Goal: Task Accomplishment & Management: Complete application form

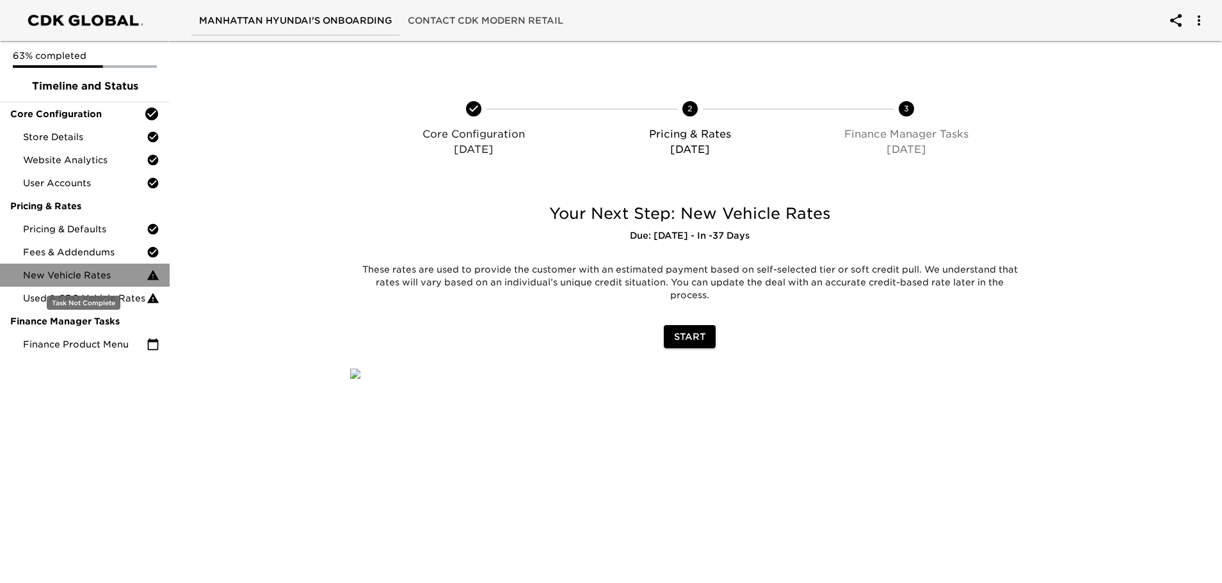
click at [96, 276] on span "New Vehicle Rates" at bounding box center [85, 275] width 124 height 13
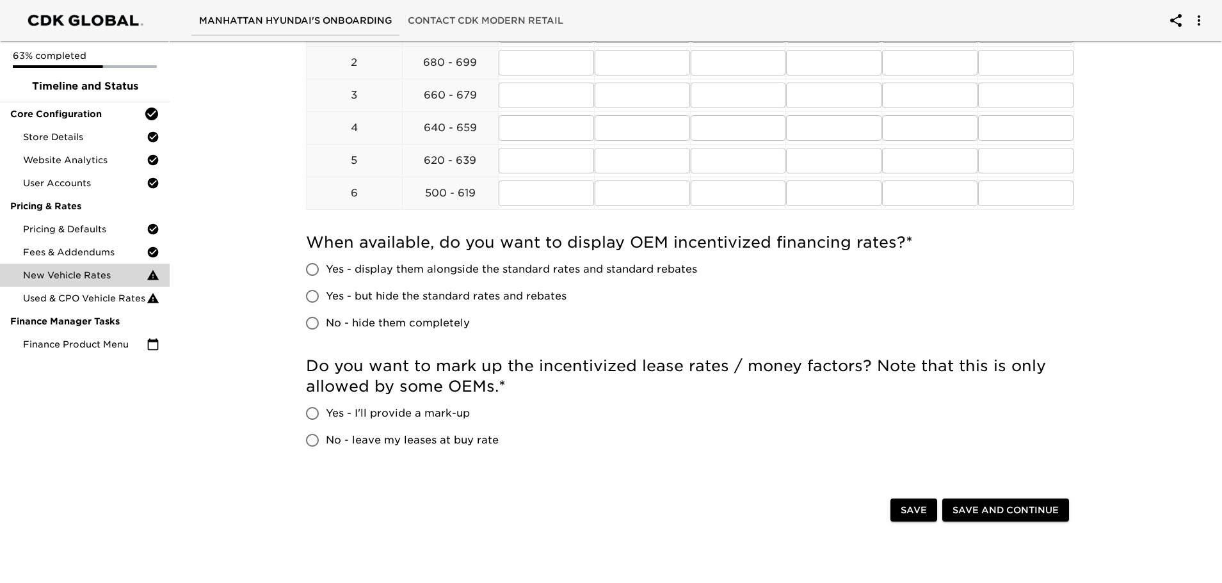
scroll to position [704, 0]
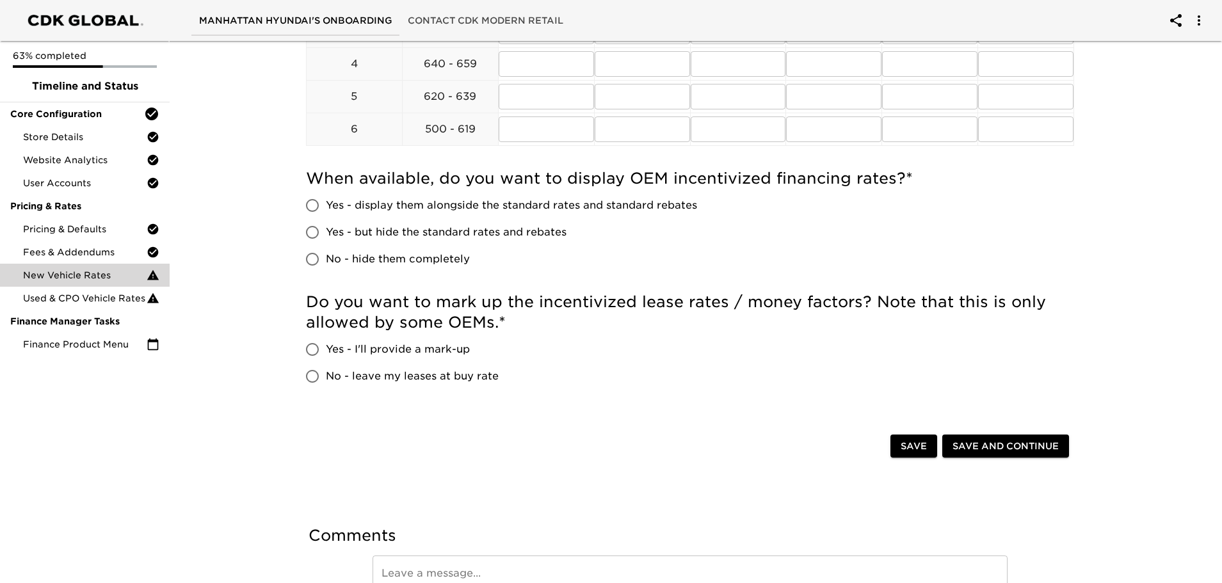
click at [312, 206] on input "Yes - display them alongside the standard rates and standard rebates" at bounding box center [312, 205] width 27 height 27
radio input "true"
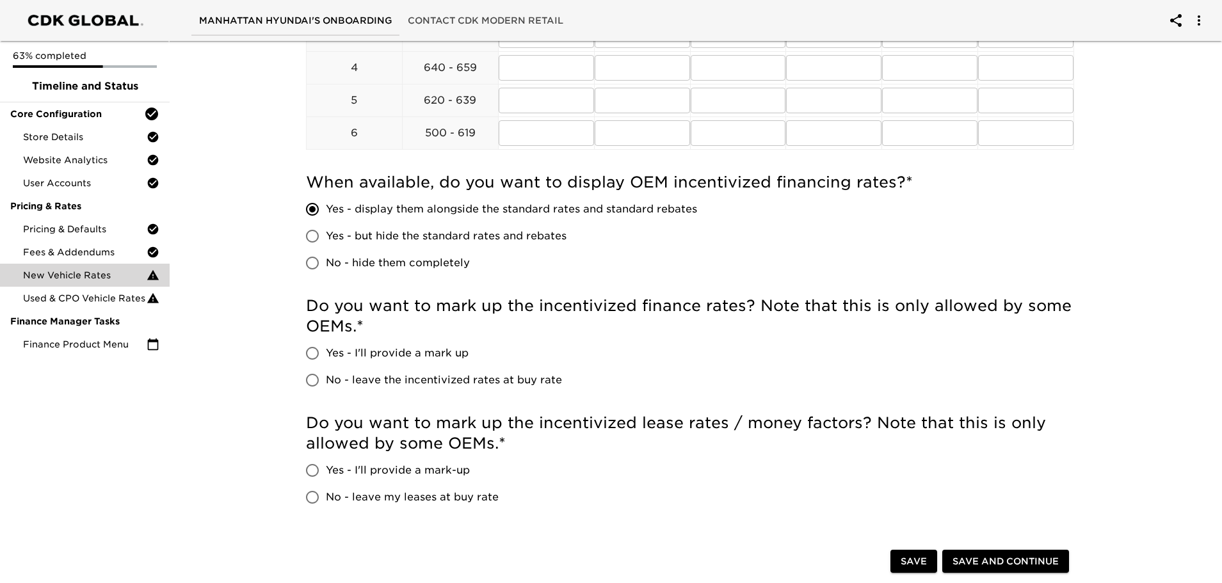
scroll to position [717, 0]
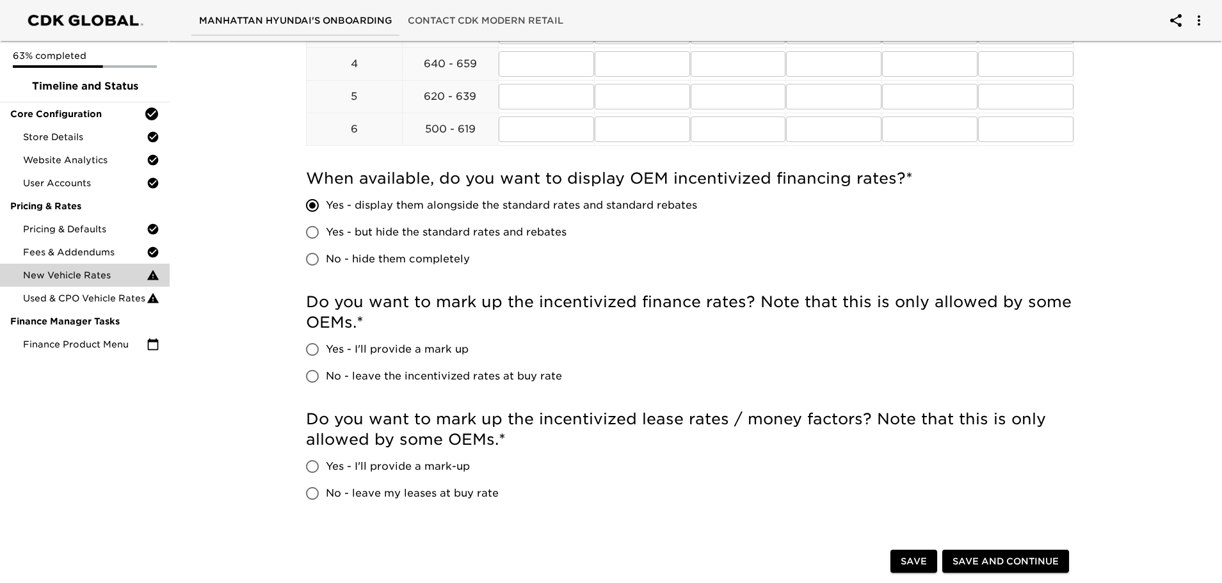
click at [271, 234] on div "New Vehicle Rates Overdue! Note: These rates are used to provide the customer w…" at bounding box center [689, 44] width 1057 height 1450
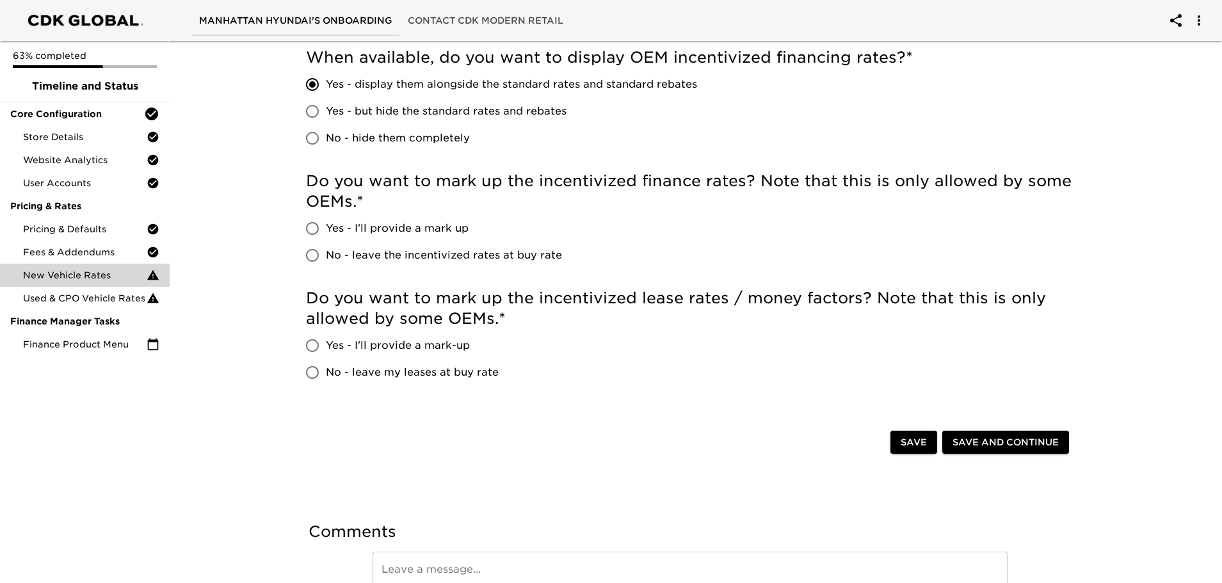
scroll to position [845, 0]
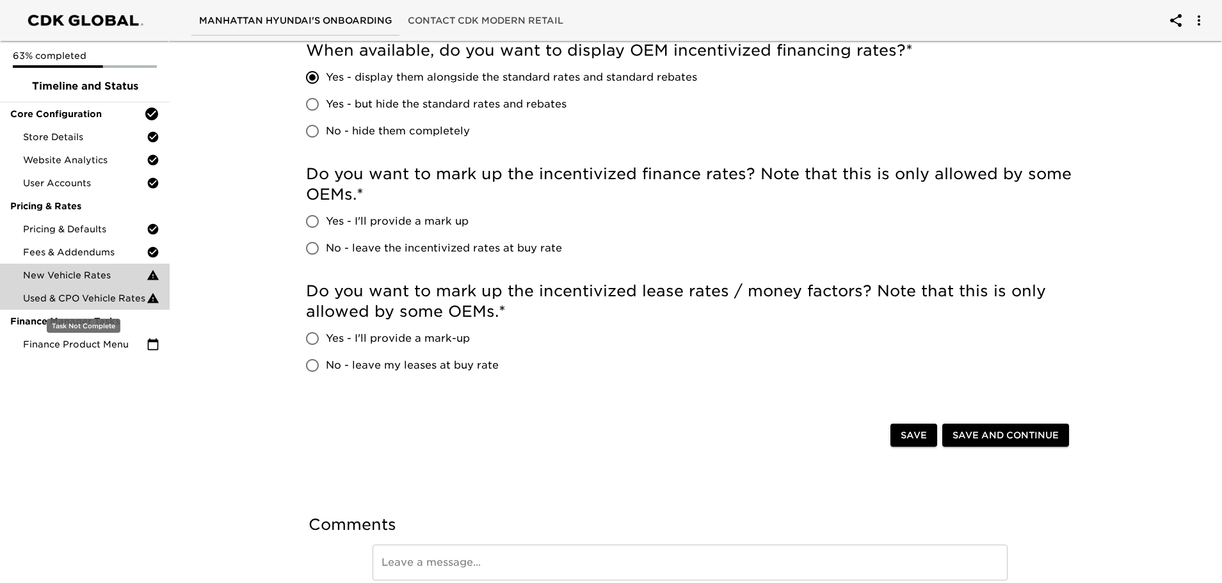
click at [126, 300] on span "Used & CPO Vehicle Rates" at bounding box center [85, 298] width 124 height 13
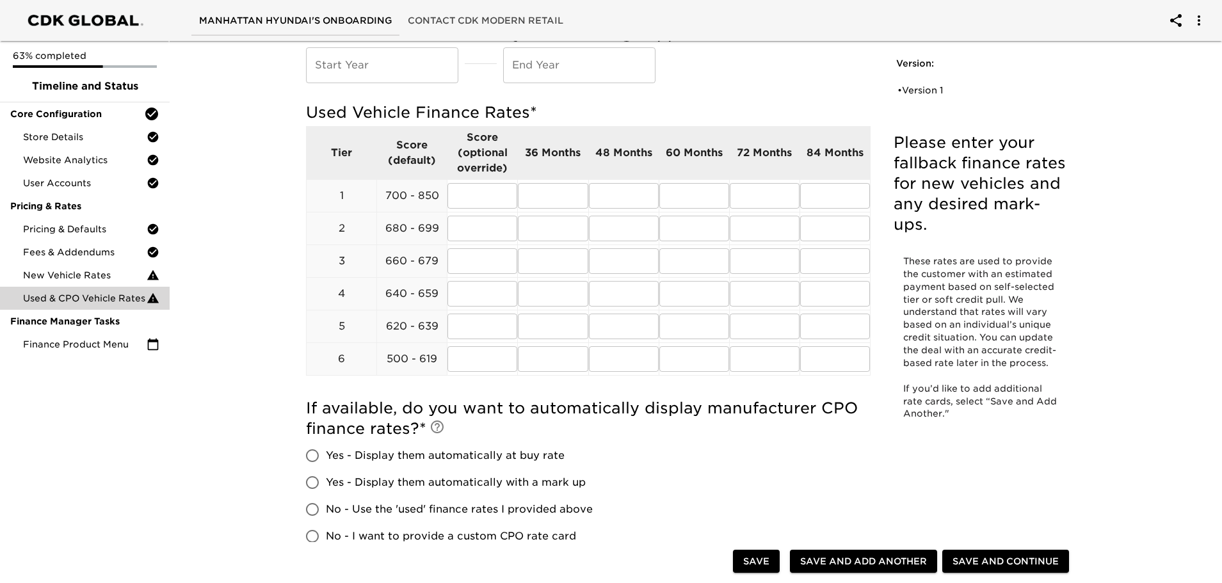
scroll to position [326, 0]
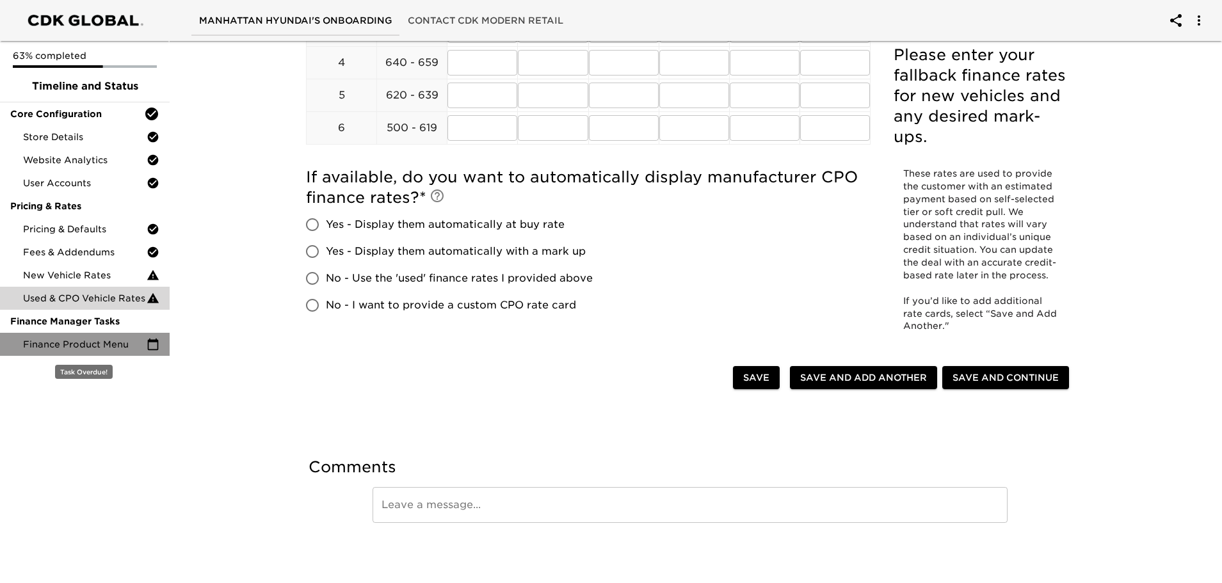
click at [106, 333] on div "Finance Product Menu" at bounding box center [85, 344] width 170 height 23
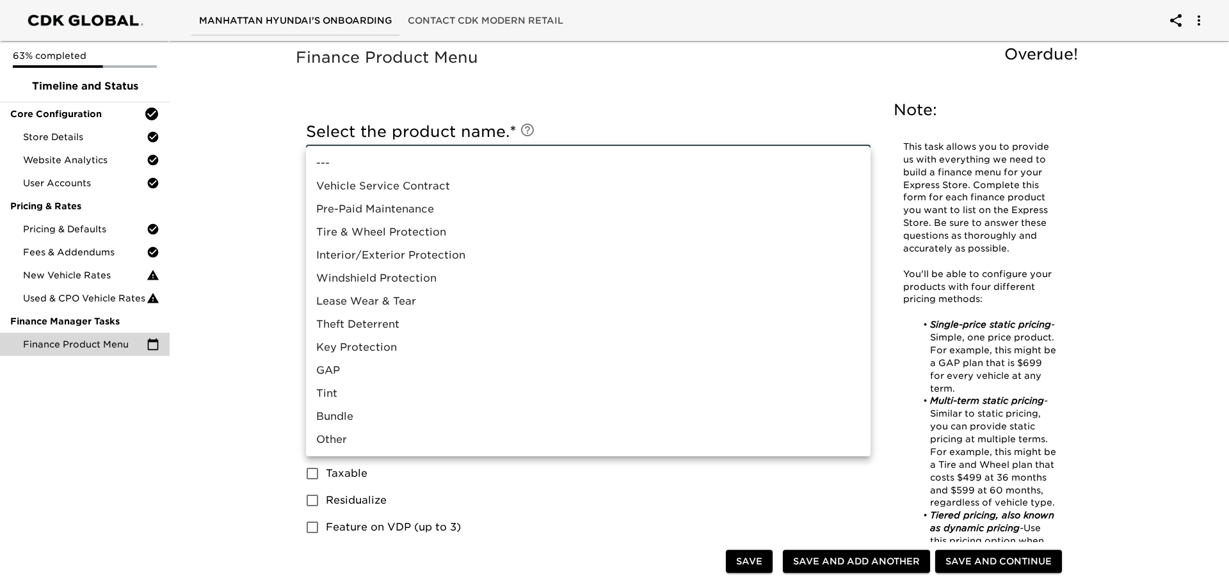
click at [380, 186] on li "Vehicle Service Contract" at bounding box center [588, 186] width 565 height 23
type input "Vehicle Service Contract"
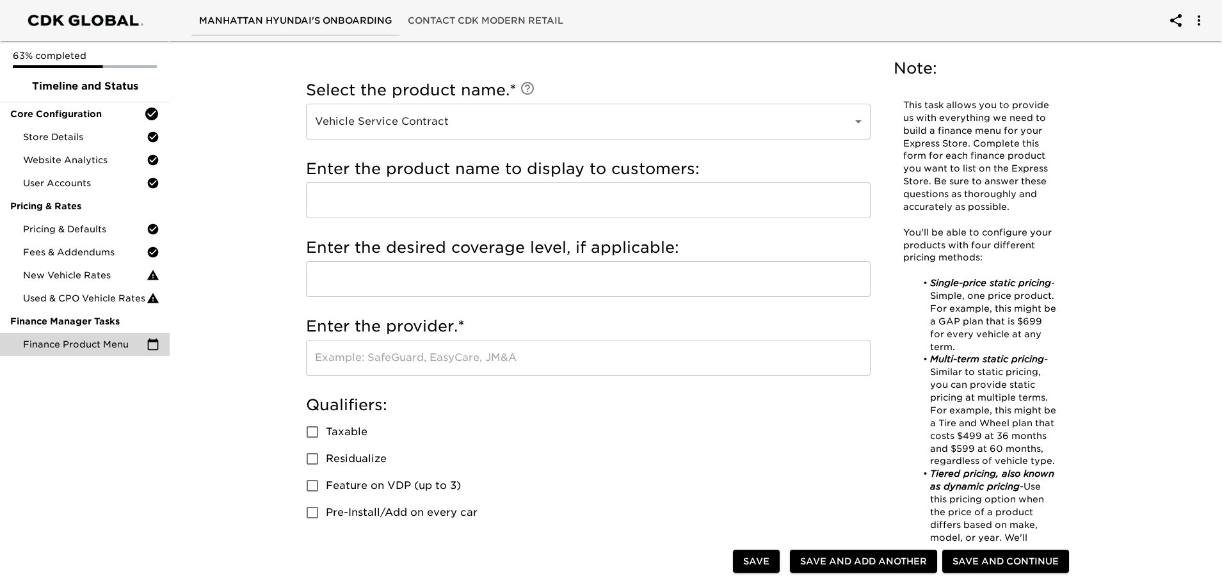
scroll to position [64, 0]
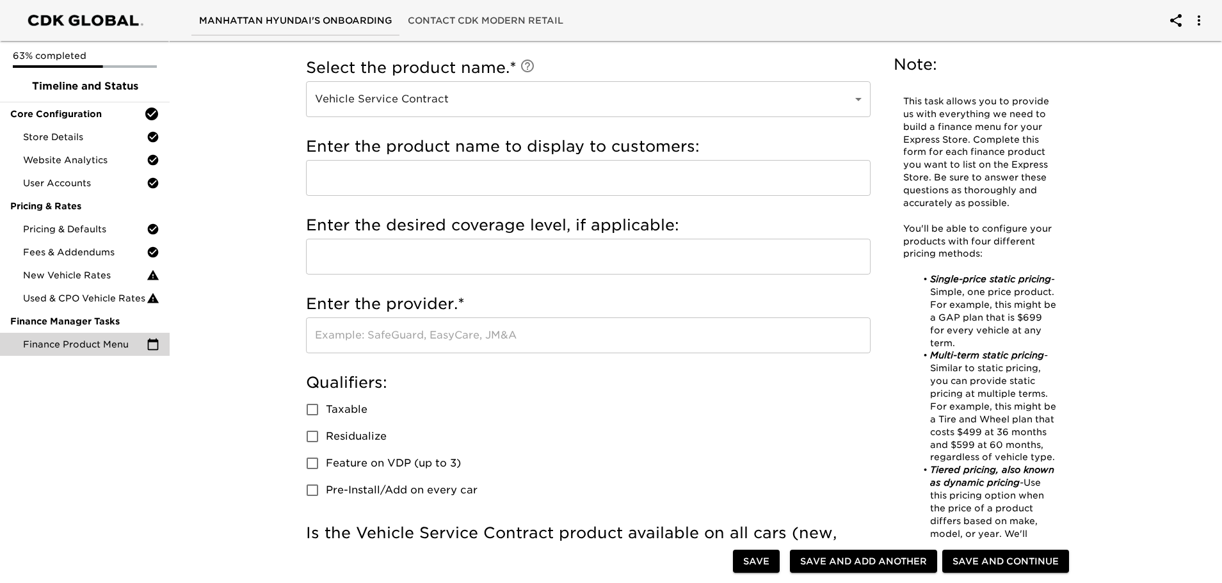
click at [328, 173] on input "text" at bounding box center [588, 178] width 565 height 36
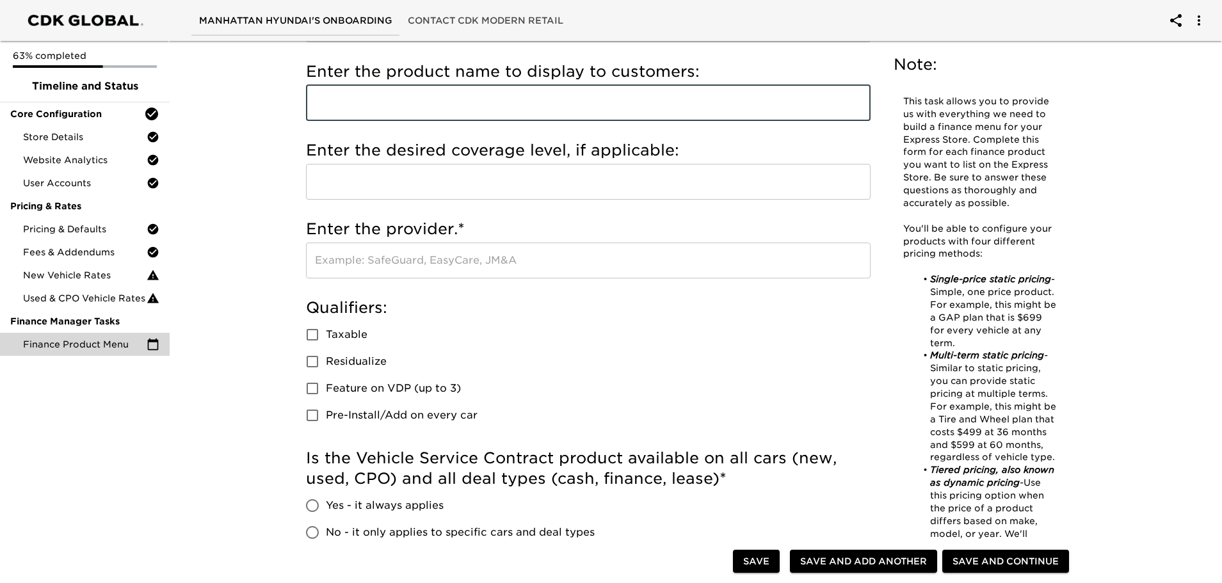
scroll to position [0, 0]
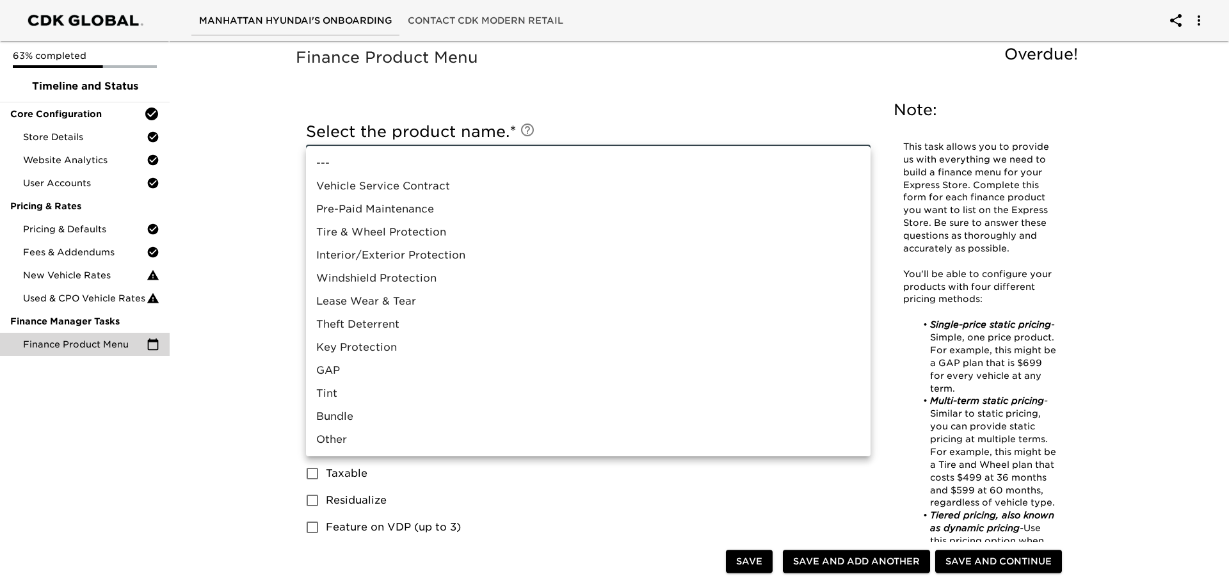
click at [414, 192] on li "Vehicle Service Contract" at bounding box center [588, 186] width 565 height 23
type input "Vehicle Service Contract"
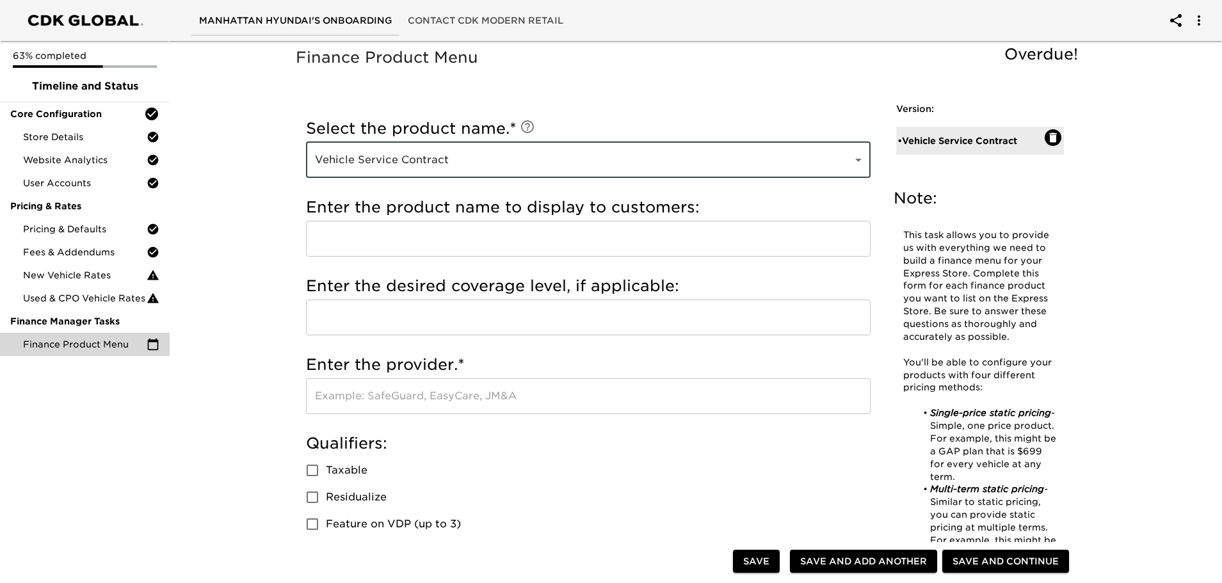
click at [434, 246] on input "text" at bounding box center [588, 239] width 565 height 36
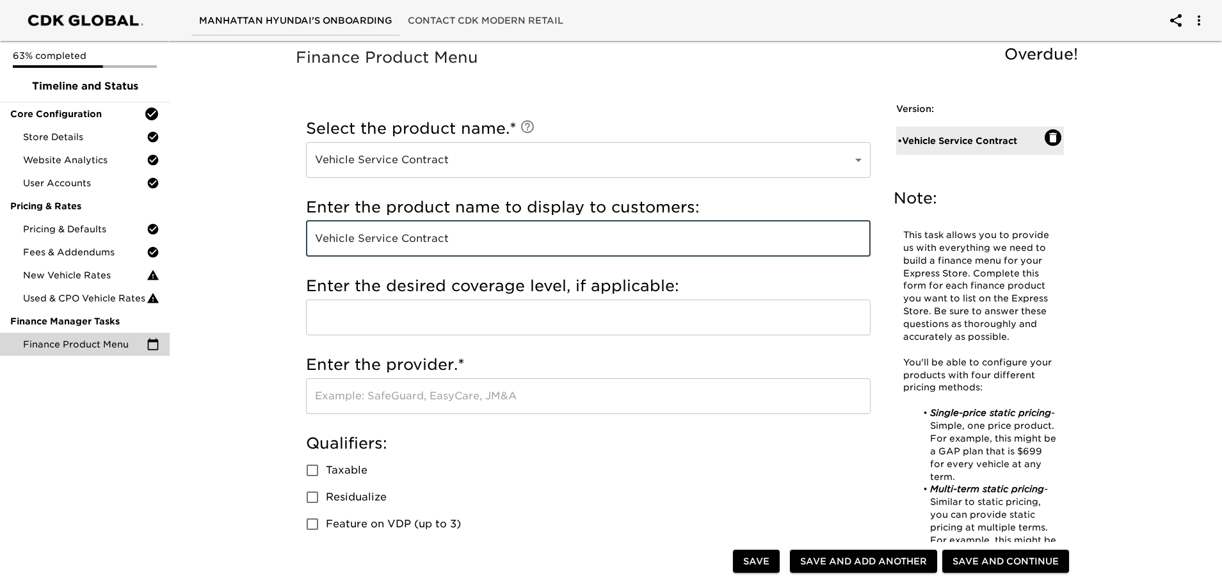
type input "Vehicle Service Contract"
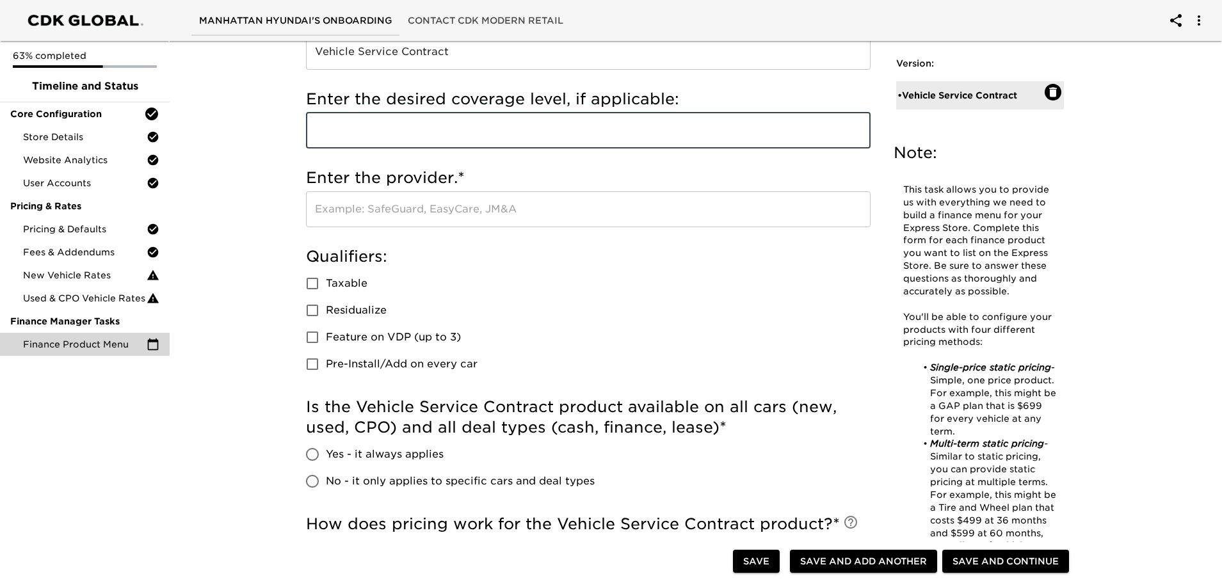
scroll to position [192, 0]
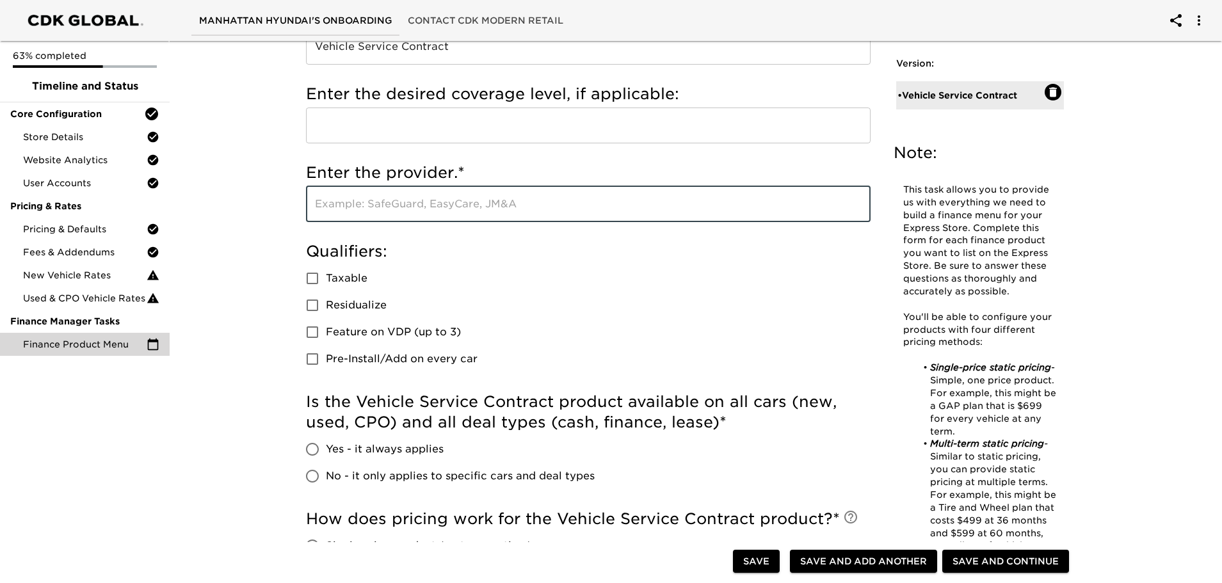
click at [434, 203] on input "text" at bounding box center [588, 204] width 565 height 36
type input "Global Services"
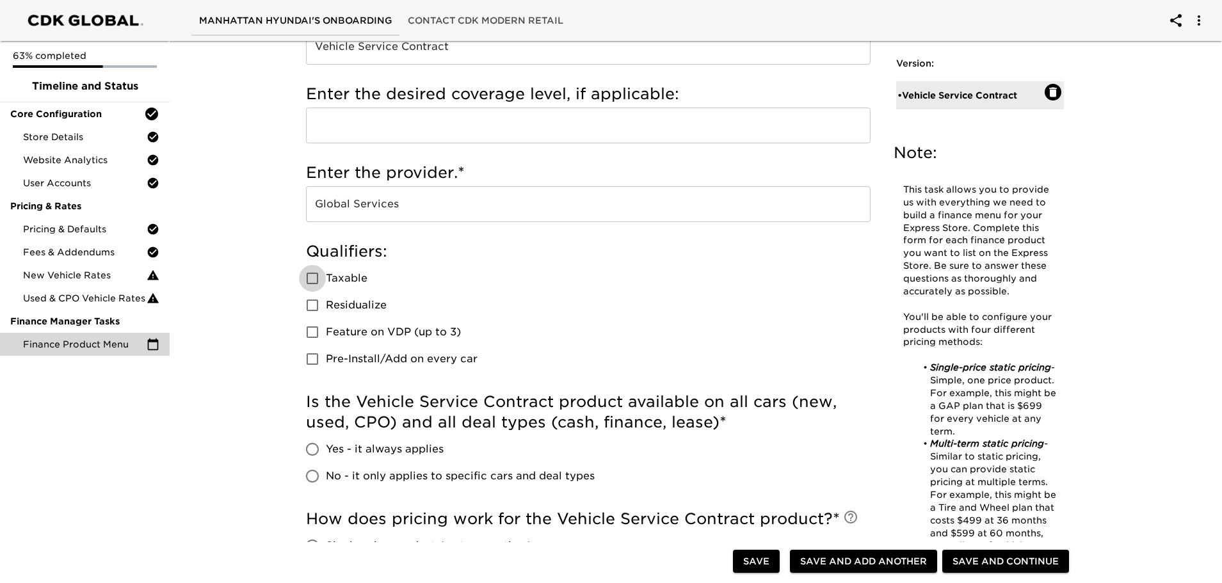
click at [299, 265] on input "Taxable" at bounding box center [312, 278] width 27 height 27
checkbox input "true"
click at [299, 319] on input "Feature on VDP (up to 3)" at bounding box center [312, 332] width 27 height 27
checkbox input "true"
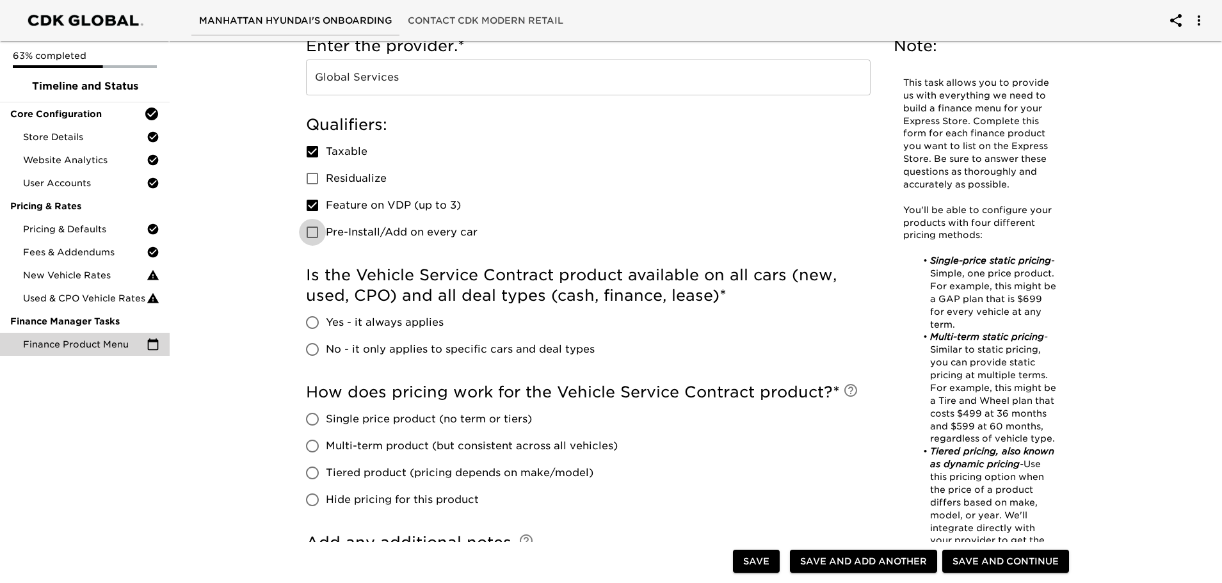
scroll to position [320, 0]
click at [335, 346] on span "No - it only applies to specific cars and deal types" at bounding box center [460, 348] width 269 height 15
click at [326, 346] on input "No - it only applies to specific cars and deal types" at bounding box center [312, 348] width 27 height 27
radio input "true"
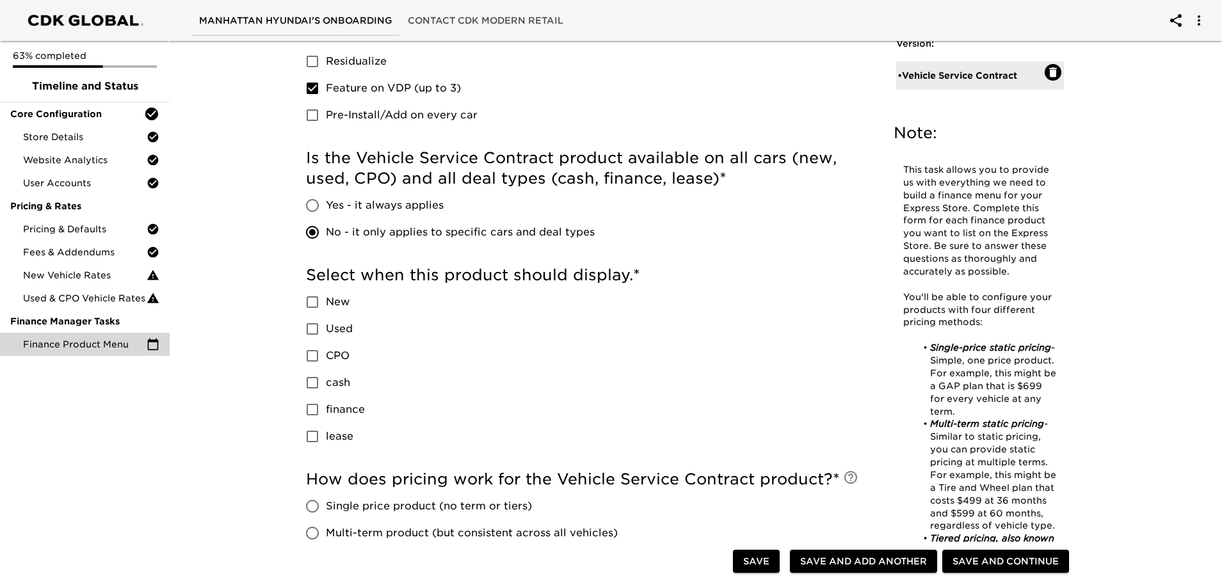
scroll to position [448, 0]
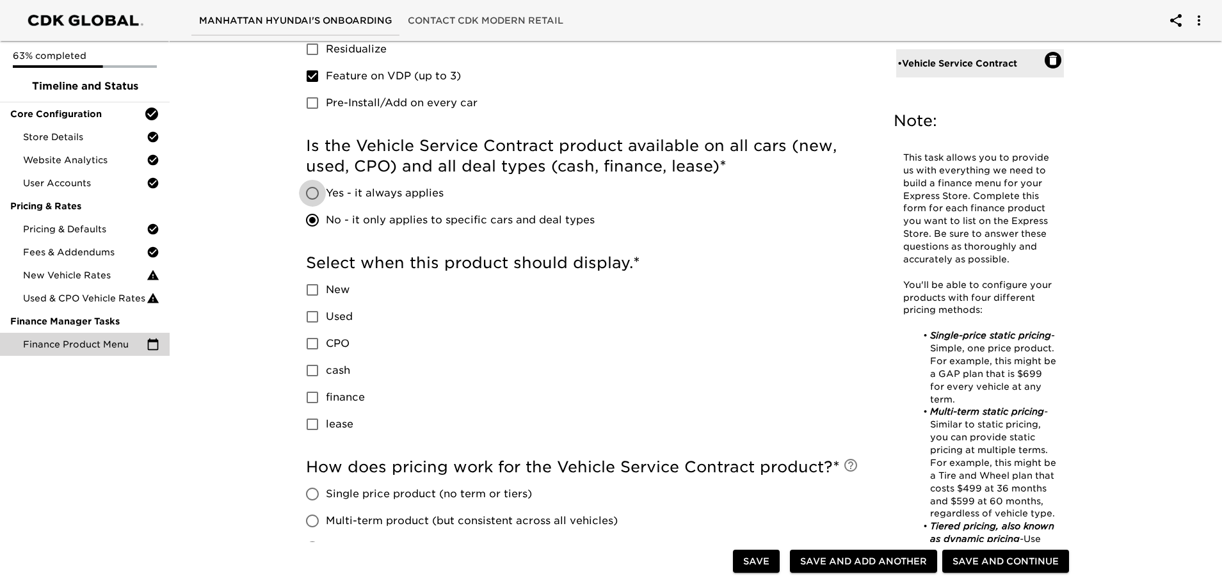
click at [322, 189] on input "Yes - it always applies" at bounding box center [312, 193] width 27 height 27
radio input "true"
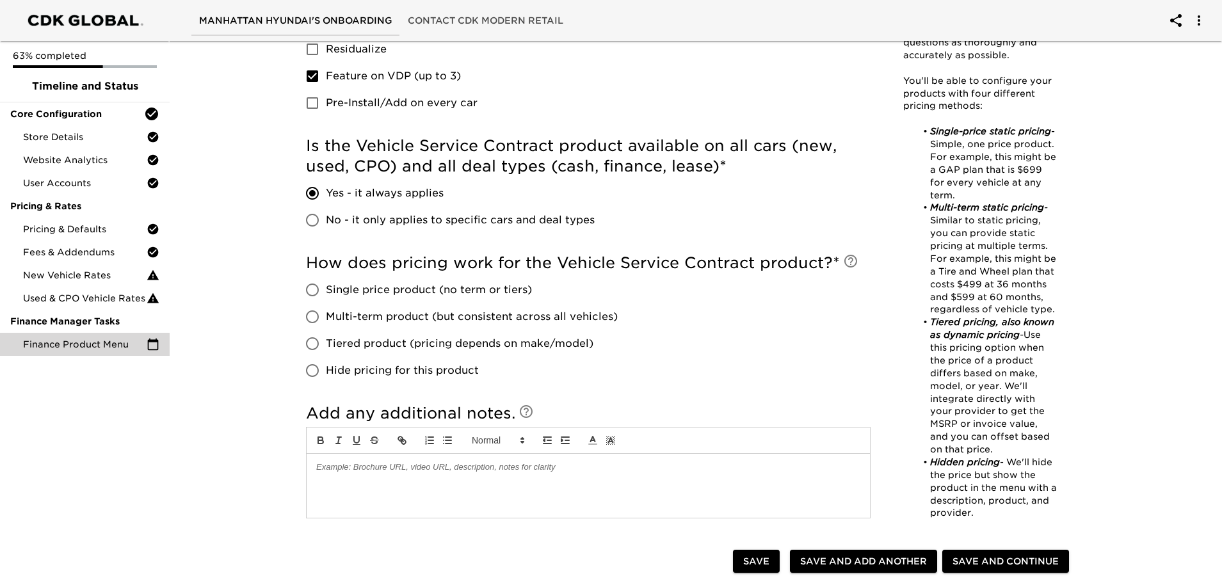
click at [311, 216] on input "No - it only applies to specific cars and deal types" at bounding box center [312, 220] width 27 height 27
radio input "true"
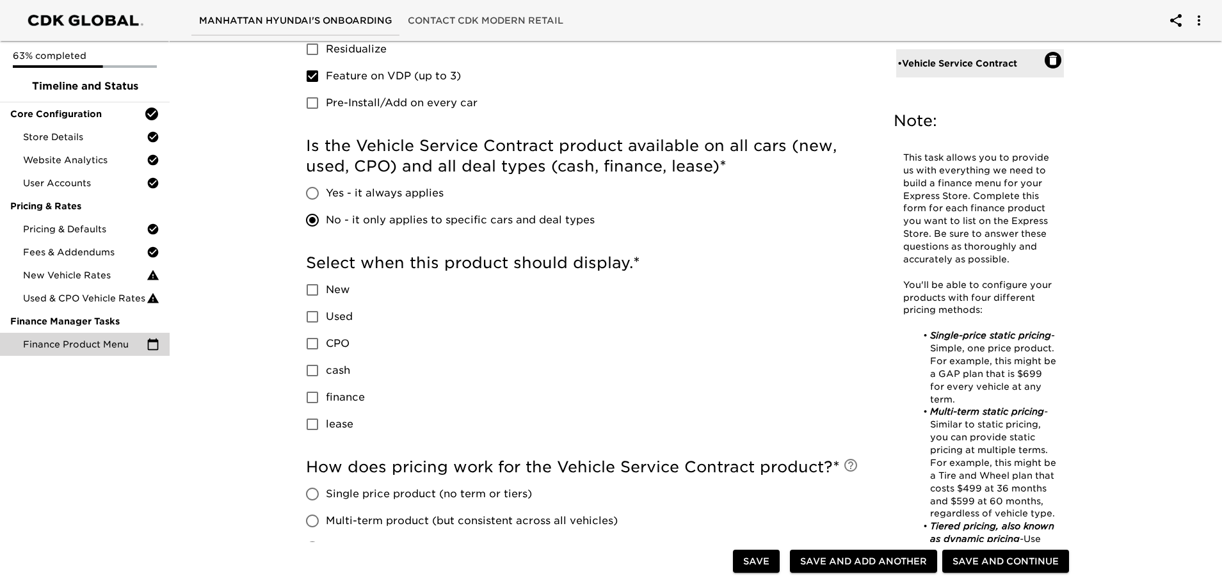
click at [314, 191] on input "Yes - it always applies" at bounding box center [312, 193] width 27 height 27
radio input "true"
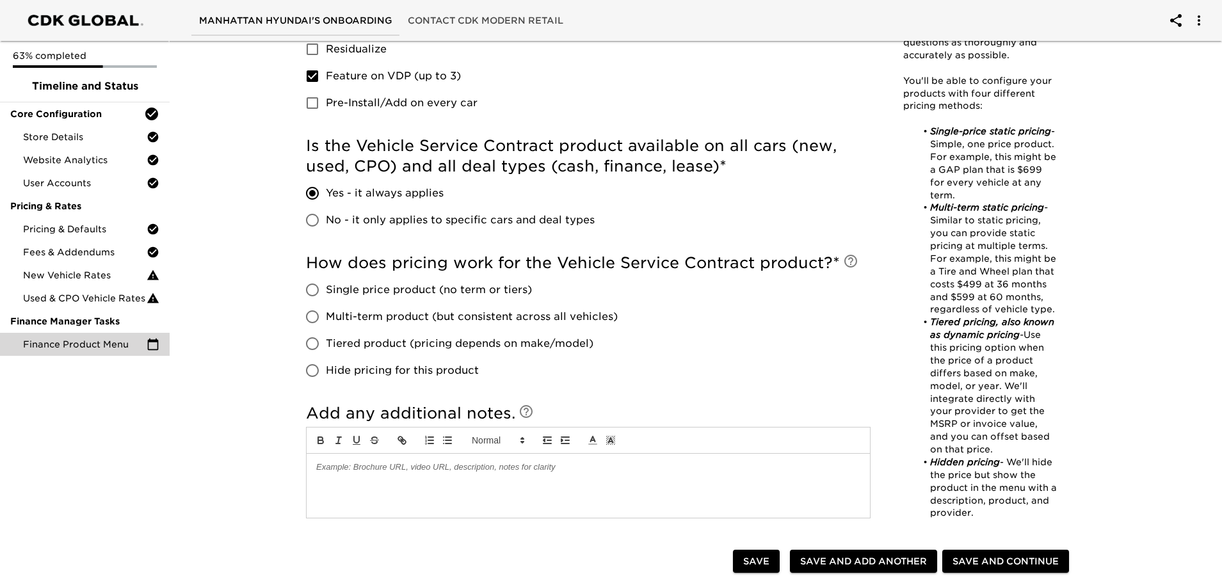
click at [359, 221] on span "No - it only applies to specific cars and deal types" at bounding box center [460, 219] width 269 height 15
click at [326, 221] on input "No - it only applies to specific cars and deal types" at bounding box center [312, 220] width 27 height 27
radio input "true"
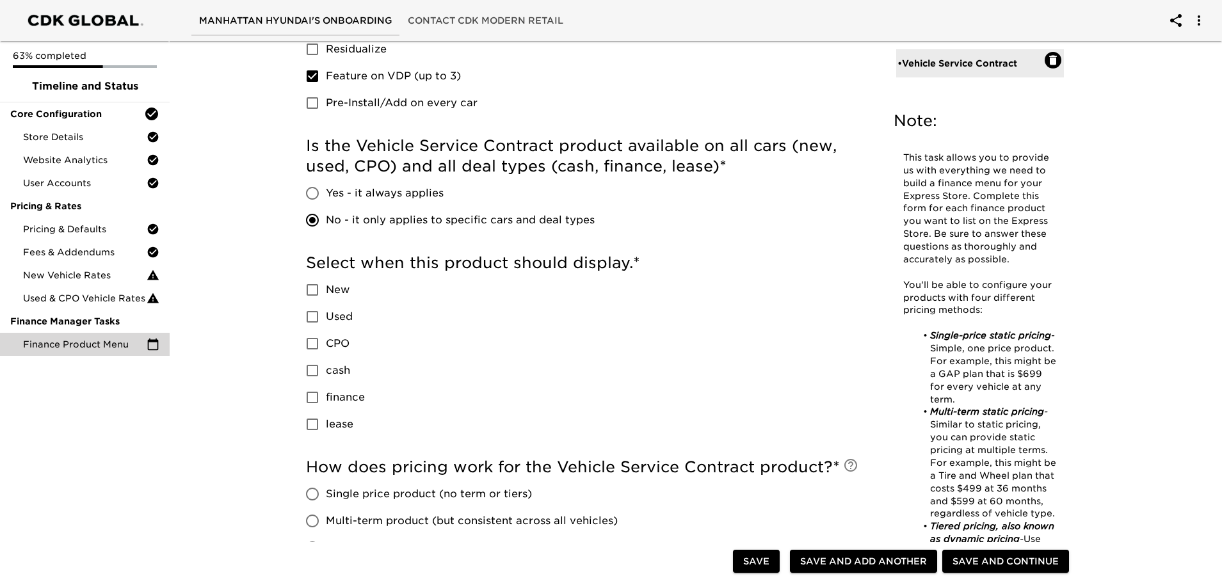
click at [332, 191] on span "Yes - it always applies" at bounding box center [385, 193] width 118 height 15
click at [326, 191] on input "Yes - it always applies" at bounding box center [312, 193] width 27 height 27
radio input "true"
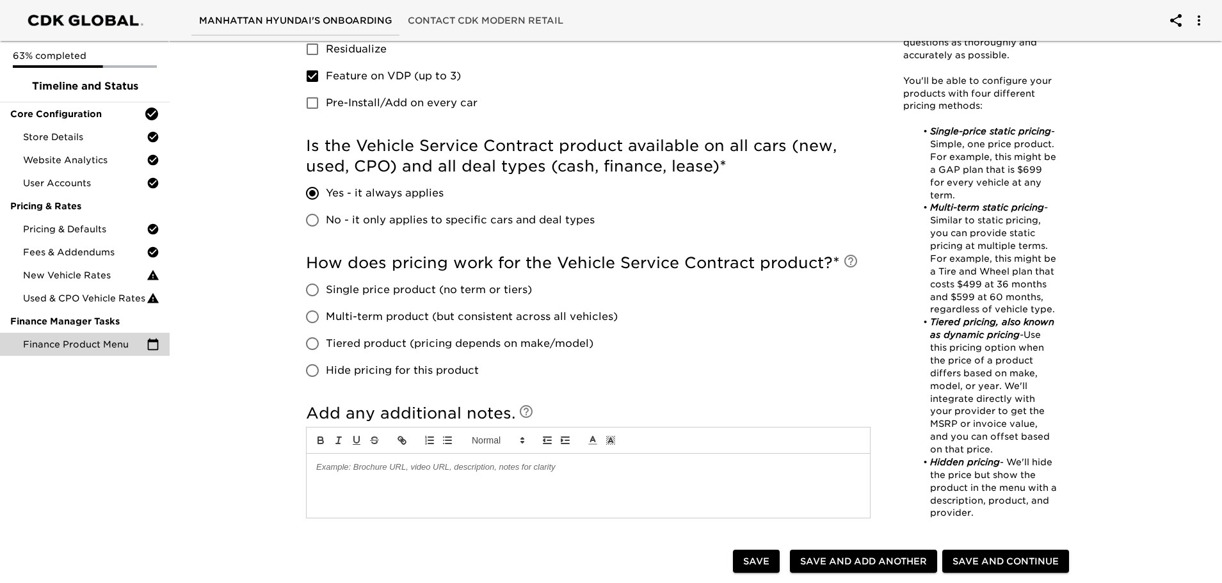
click at [346, 340] on span "Tiered product (pricing depends on make/model)" at bounding box center [460, 343] width 268 height 15
click at [326, 340] on input "Tiered product (pricing depends on make/model)" at bounding box center [312, 343] width 27 height 27
radio input "true"
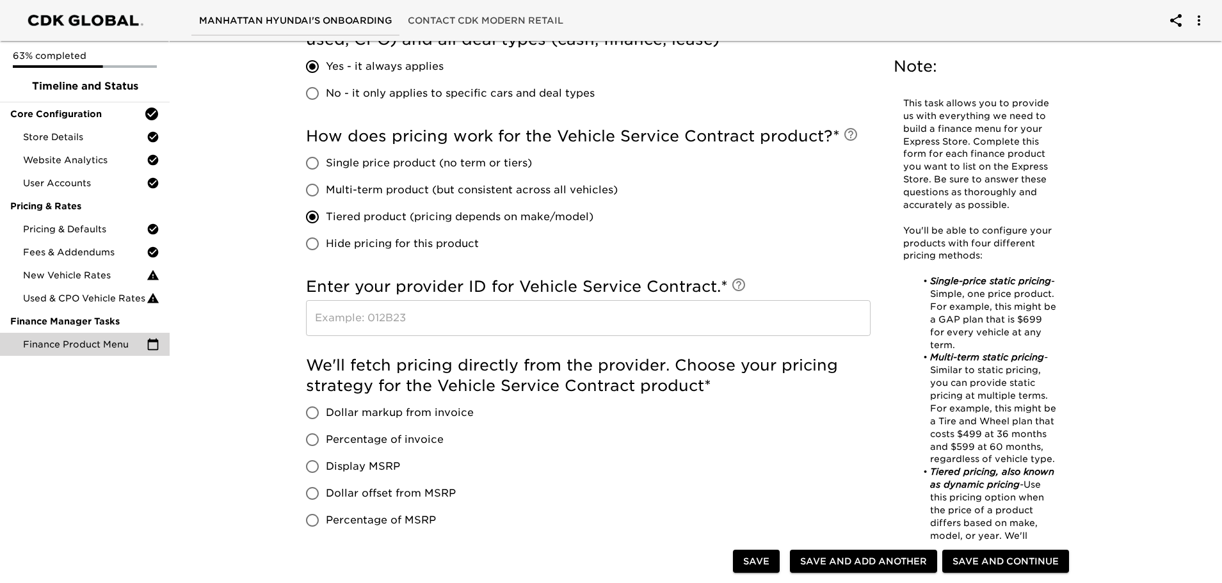
scroll to position [576, 0]
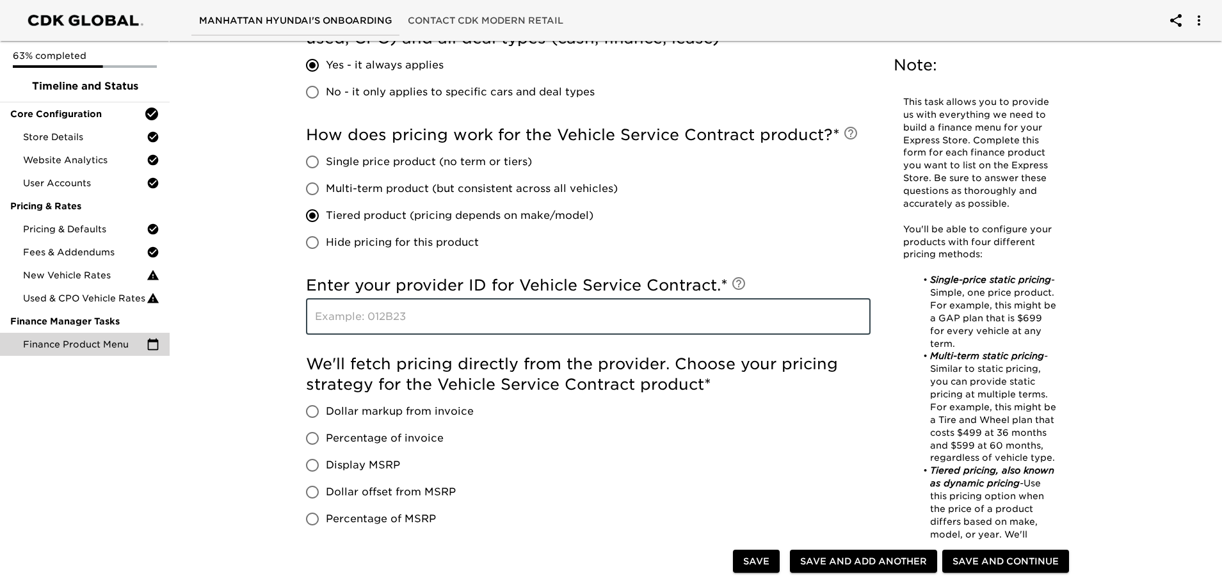
click at [504, 331] on input "text" at bounding box center [588, 317] width 565 height 36
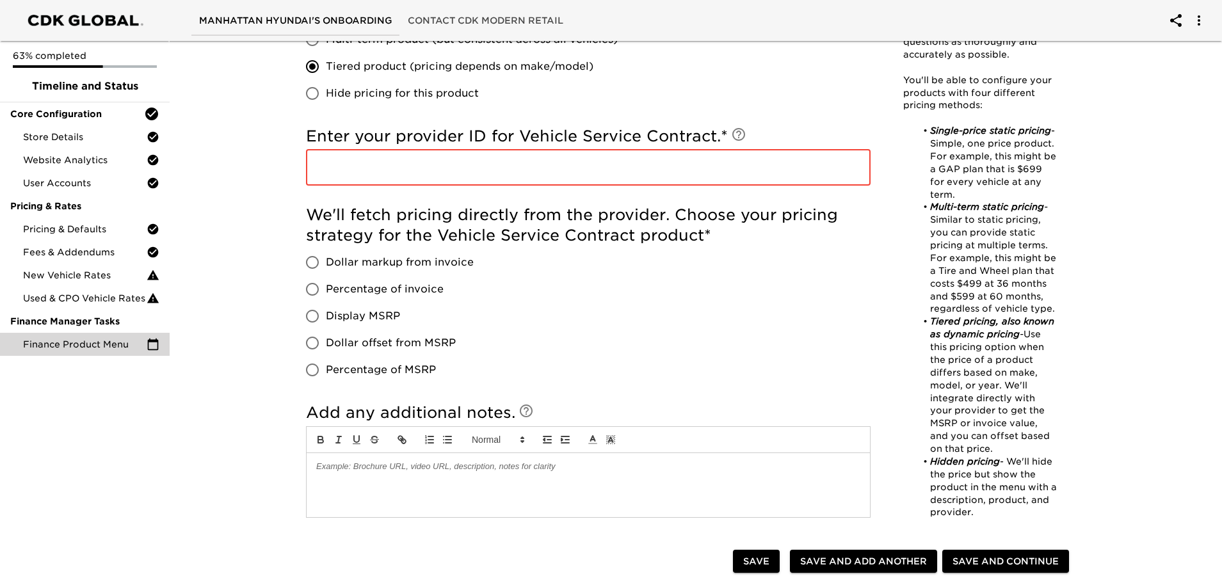
scroll to position [732, 0]
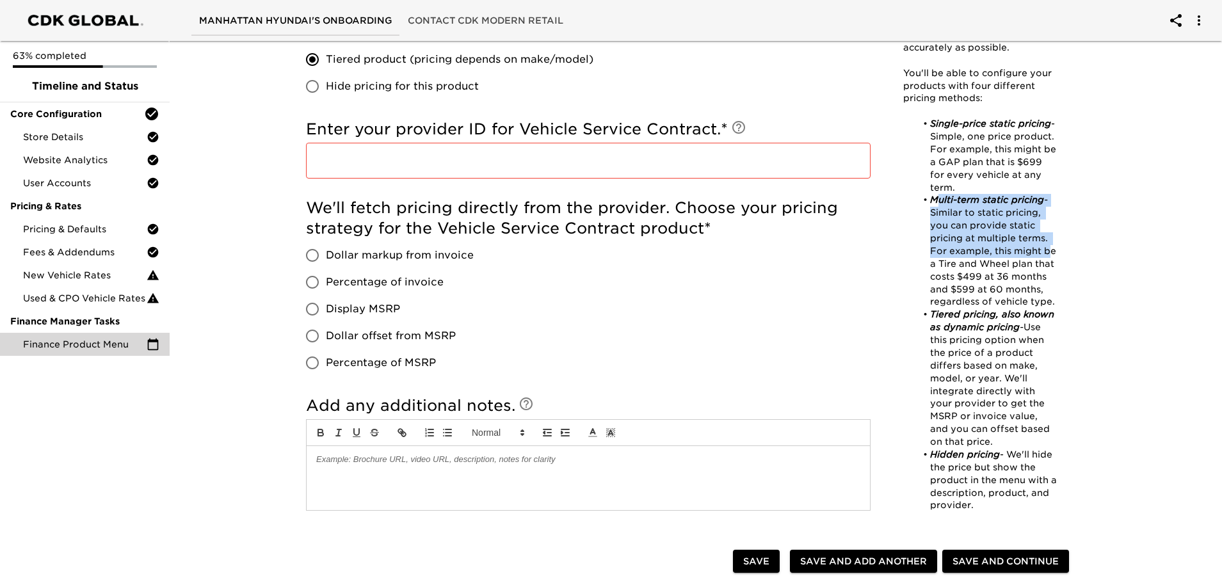
drag, startPoint x: 936, startPoint y: 200, endPoint x: 1091, endPoint y: 273, distance: 170.9
click at [1054, 256] on li "Multi-term static pricing - Similar to static pricing, you can provide static p…" at bounding box center [987, 251] width 140 height 115
click at [1091, 273] on div "Finance Product Menu Overdue! Note: This task allows you to provide us with eve…" at bounding box center [689, 45] width 819 height 1460
drag, startPoint x: 973, startPoint y: 220, endPoint x: 1016, endPoint y: 284, distance: 77.4
click at [1014, 284] on li "Multi-term static pricing - Similar to static pricing, you can provide static p…" at bounding box center [987, 251] width 140 height 115
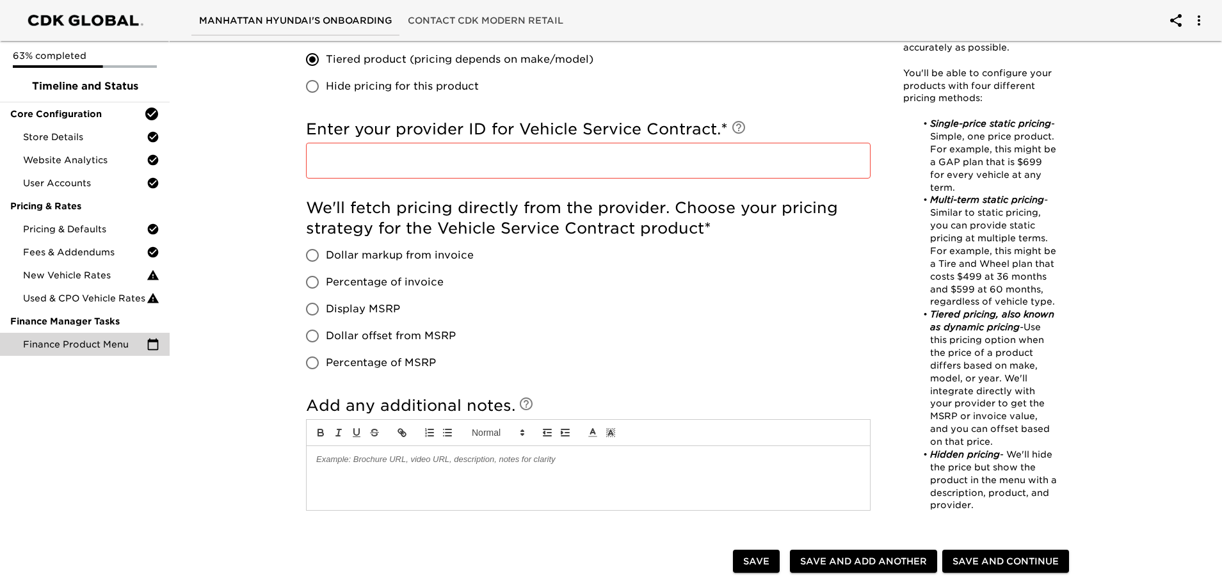
click at [1089, 298] on div "Finance Product Menu Overdue! Note: This task allows you to provide us with eve…" at bounding box center [689, 45] width 819 height 1460
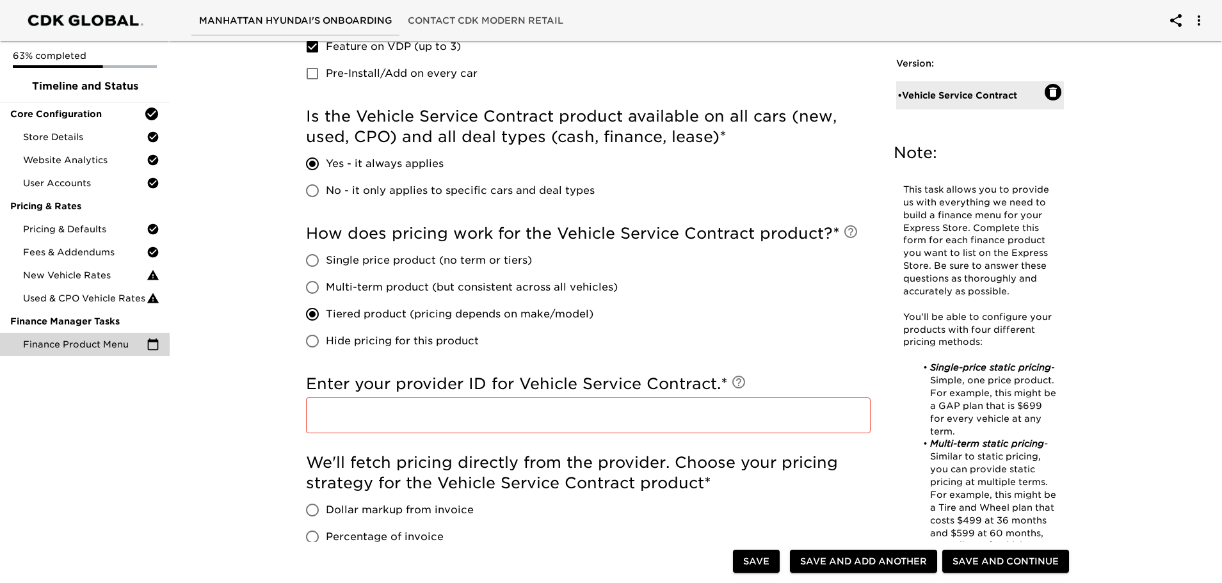
scroll to position [476, 0]
click at [399, 282] on span "Multi-term product (but consistent across all vehicles)" at bounding box center [472, 288] width 292 height 15
click at [326, 282] on input "Multi-term product (but consistent across all vehicles)" at bounding box center [312, 288] width 27 height 27
radio input "true"
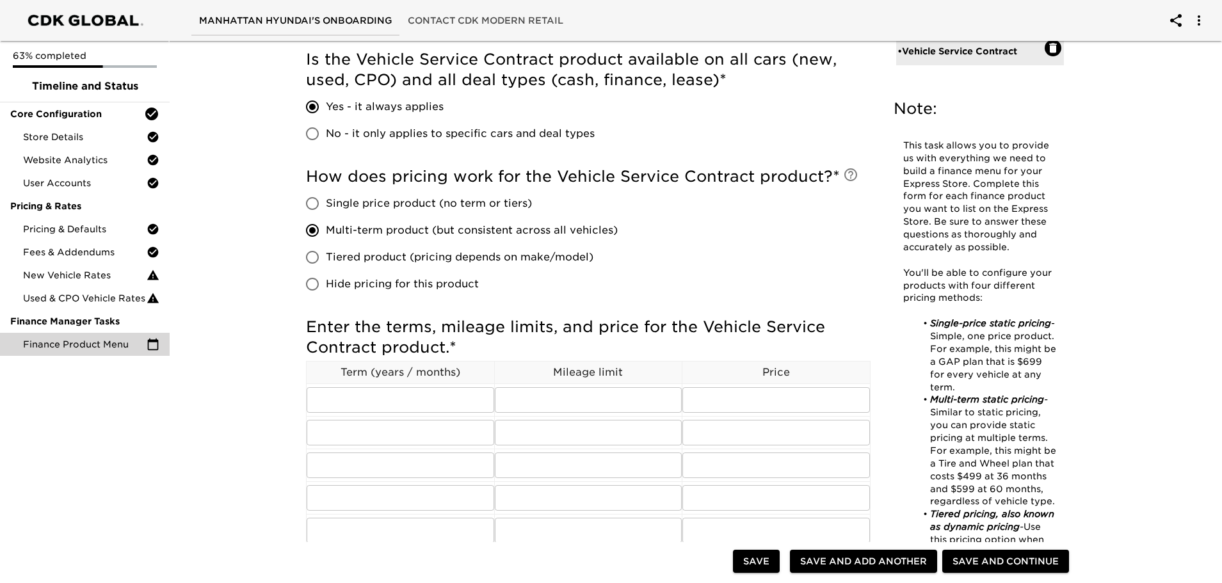
scroll to position [604, 0]
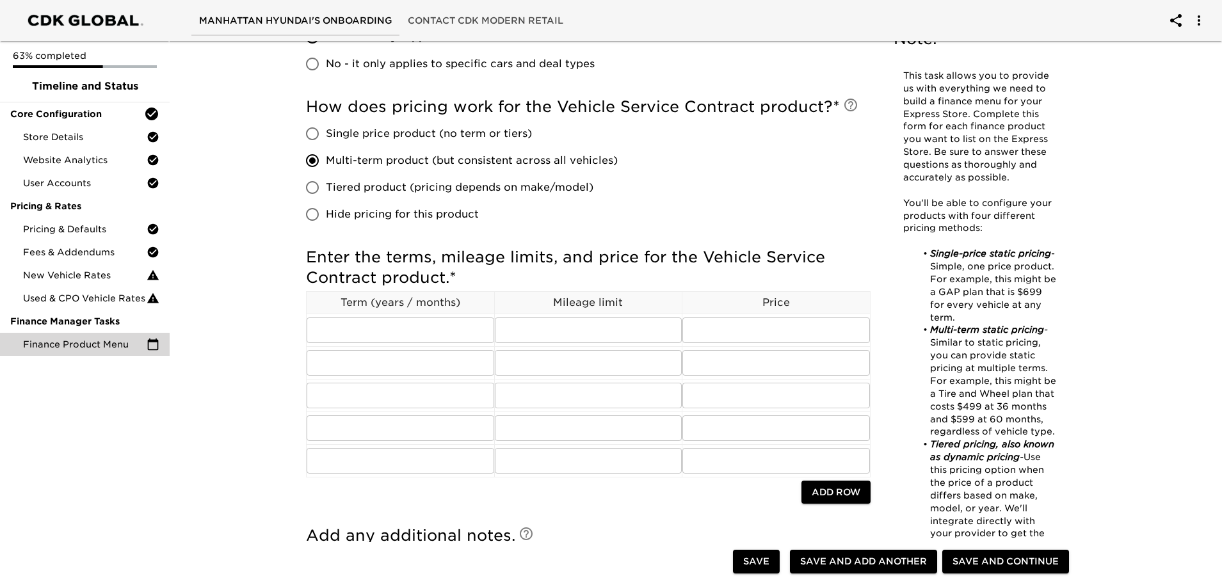
click at [353, 217] on span "Hide pricing for this product" at bounding box center [402, 214] width 153 height 15
click at [326, 217] on input "Hide pricing for this product" at bounding box center [312, 214] width 27 height 27
radio input "true"
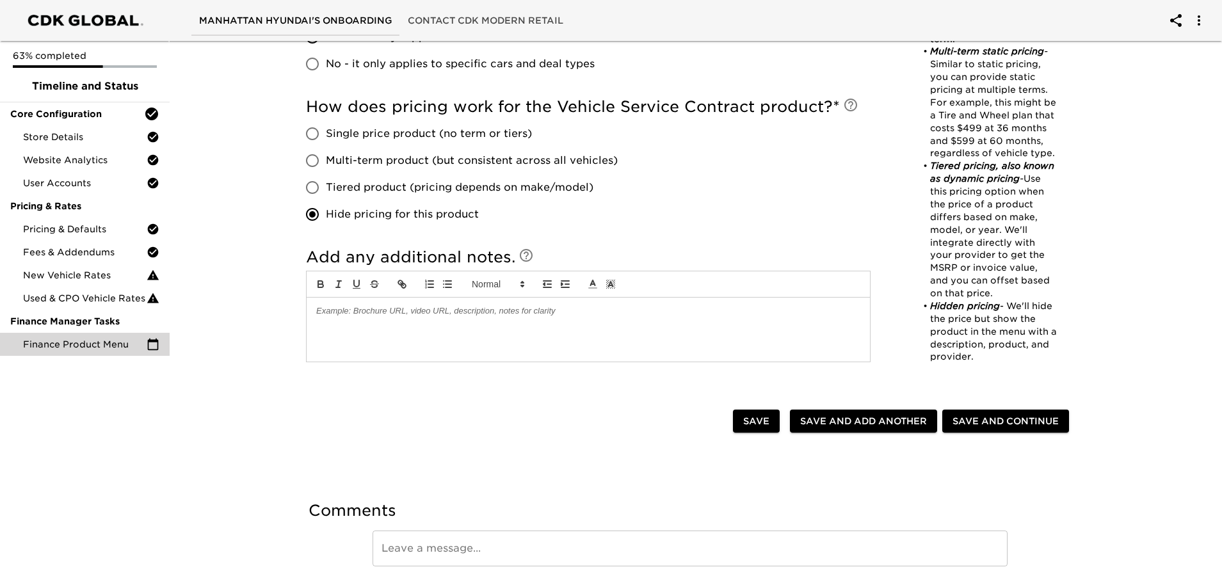
click at [361, 138] on span "Single price product (no term or tiers)" at bounding box center [429, 133] width 206 height 15
click at [326, 138] on input "Single price product (no term or tiers)" at bounding box center [312, 133] width 27 height 27
radio input "true"
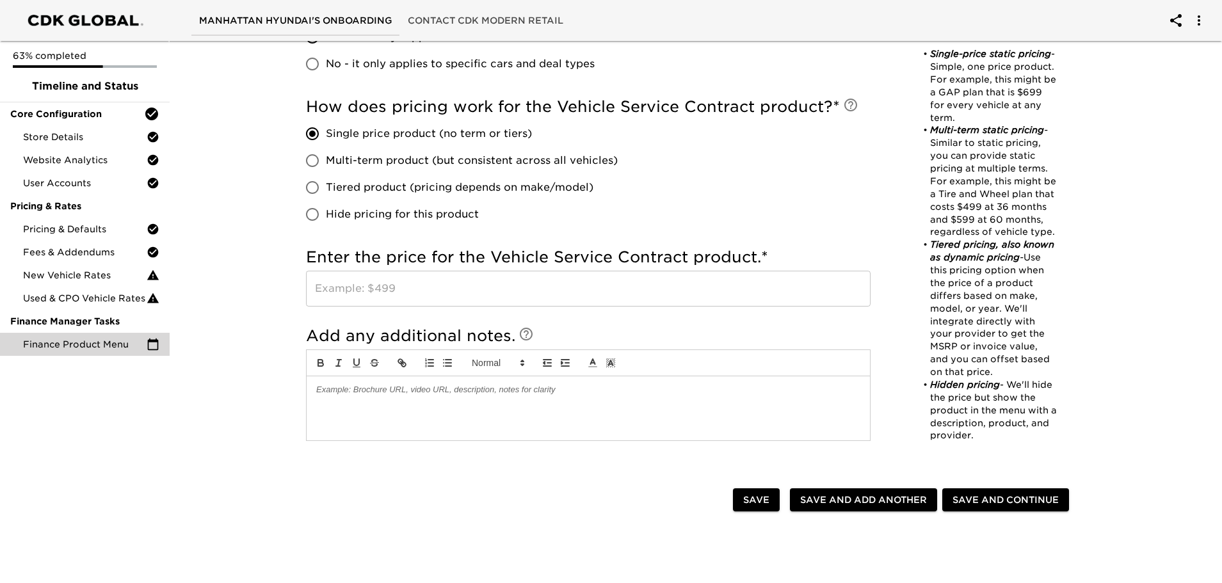
click at [365, 162] on span "Multi-term product (but consistent across all vehicles)" at bounding box center [472, 160] width 292 height 15
click at [326, 162] on input "Multi-term product (but consistent across all vehicles)" at bounding box center [312, 160] width 27 height 27
radio input "true"
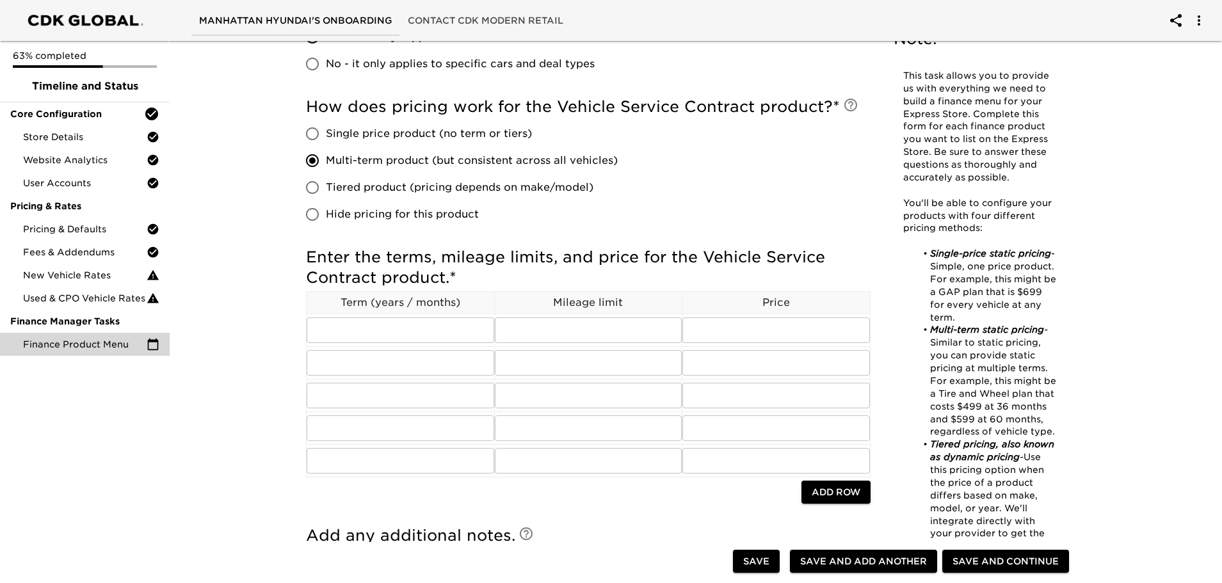
click at [368, 180] on span "Tiered product (pricing depends on make/model)" at bounding box center [460, 187] width 268 height 15
click at [326, 179] on input "Tiered product (pricing depends on make/model)" at bounding box center [312, 187] width 27 height 27
radio input "true"
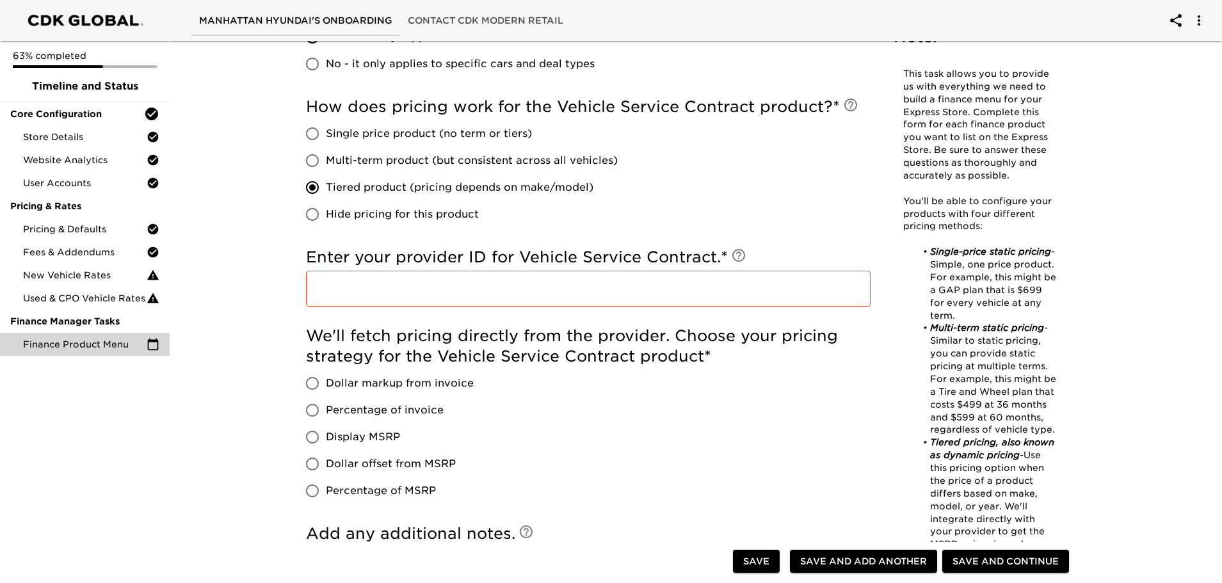
click at [373, 167] on span "Multi-term product (but consistent across all vehicles)" at bounding box center [472, 160] width 292 height 15
click at [326, 167] on input "Multi-term product (but consistent across all vehicles)" at bounding box center [312, 160] width 27 height 27
radio input "true"
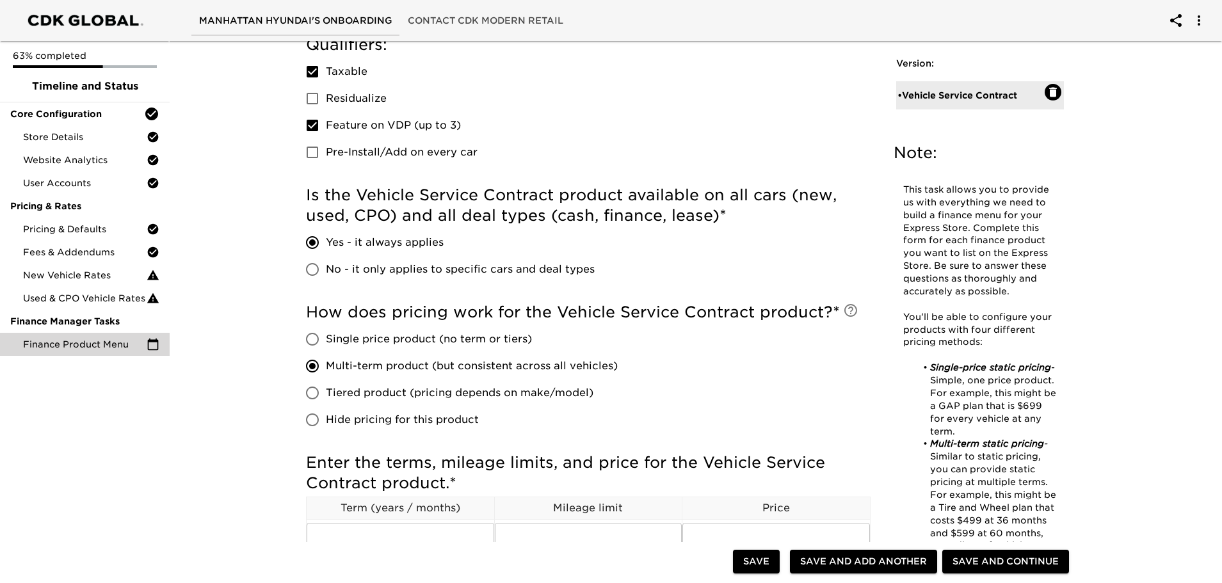
scroll to position [448, 0]
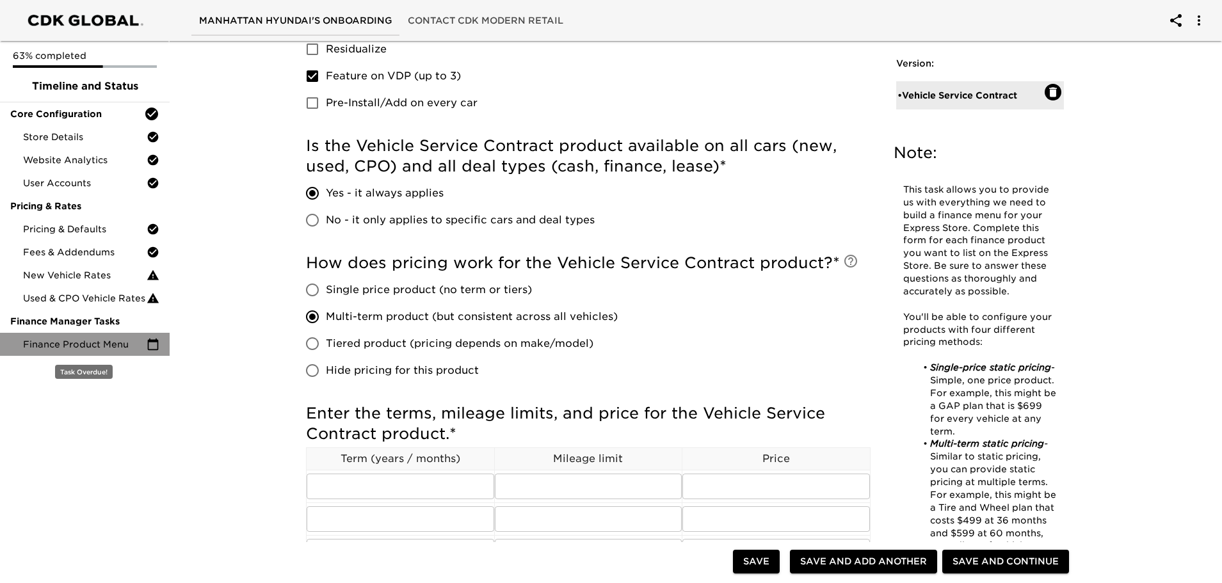
click at [123, 340] on span "Finance Product Menu" at bounding box center [85, 344] width 124 height 13
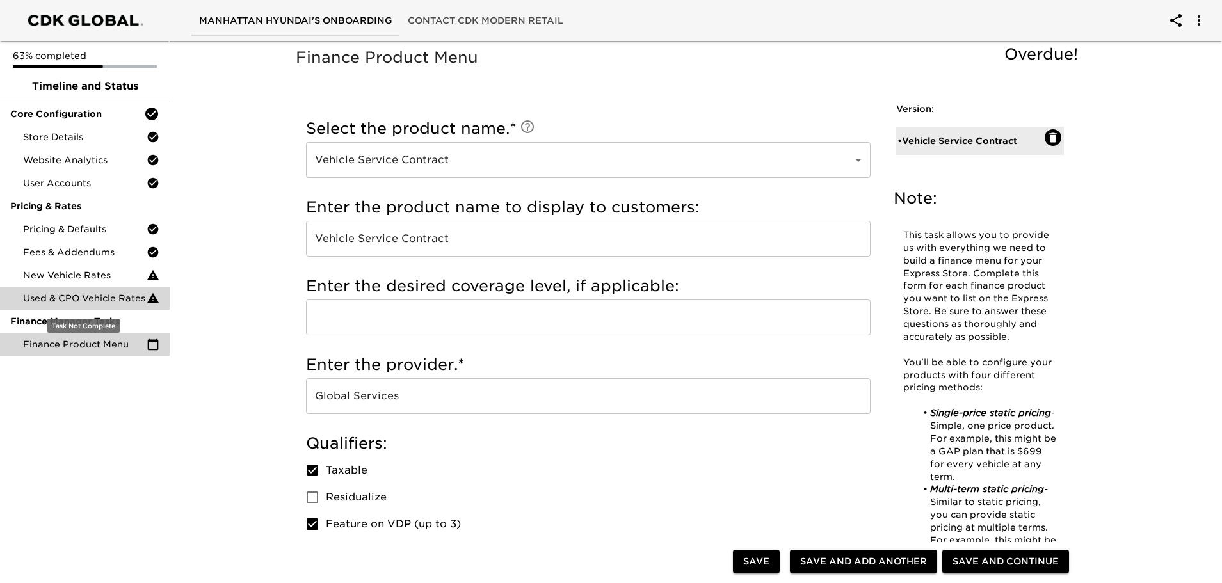
click at [101, 298] on span "Used & CPO Vehicle Rates" at bounding box center [85, 298] width 124 height 13
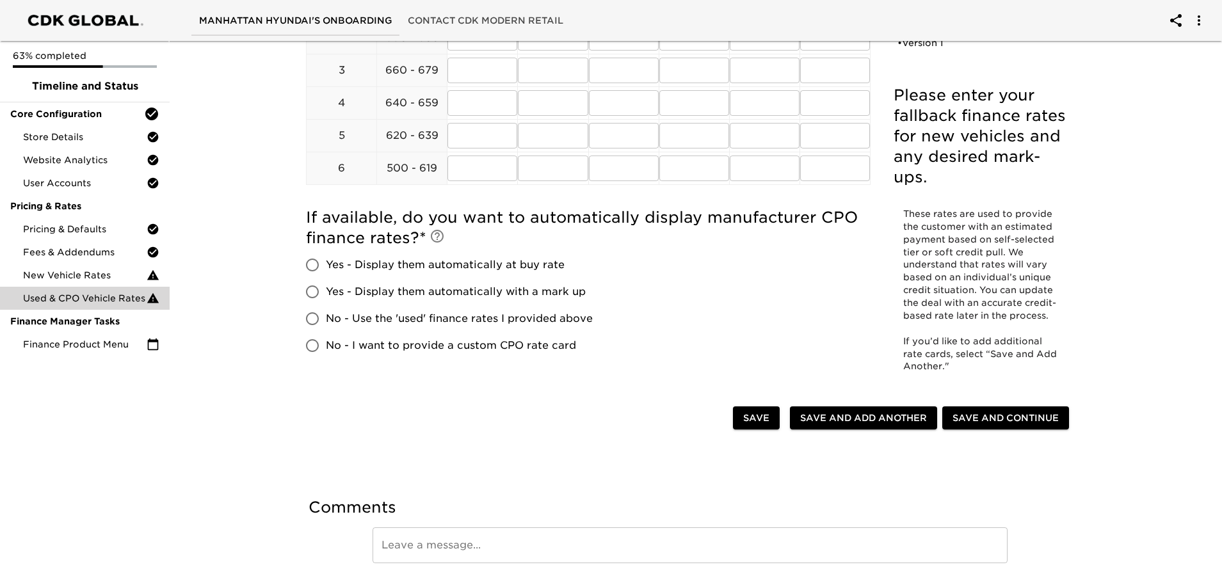
scroll to position [326, 0]
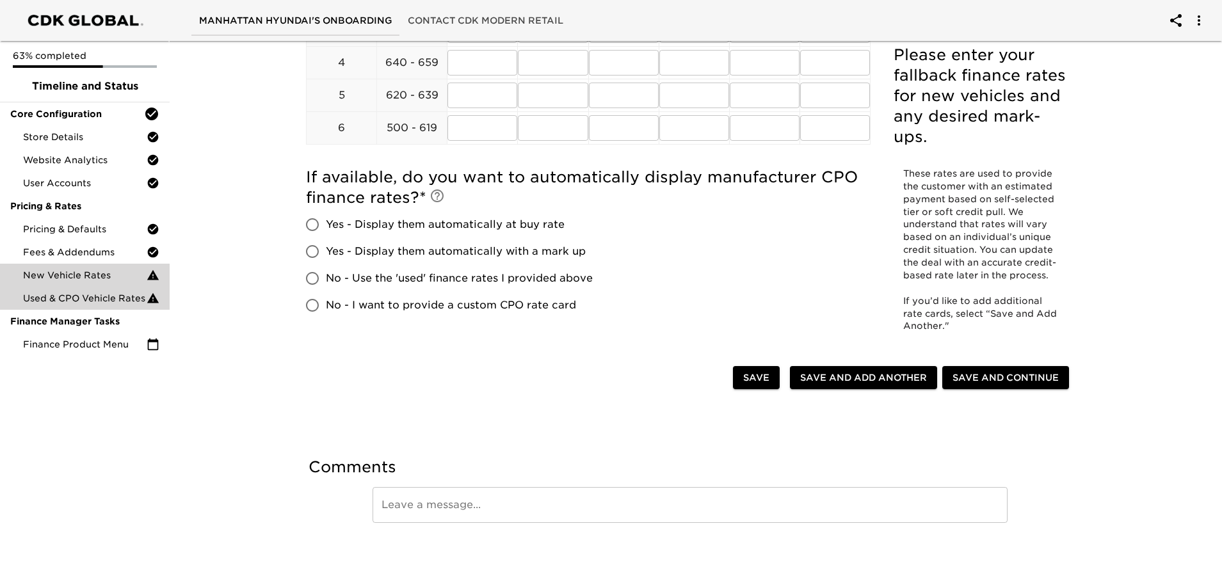
click at [107, 269] on span "New Vehicle Rates" at bounding box center [85, 275] width 124 height 13
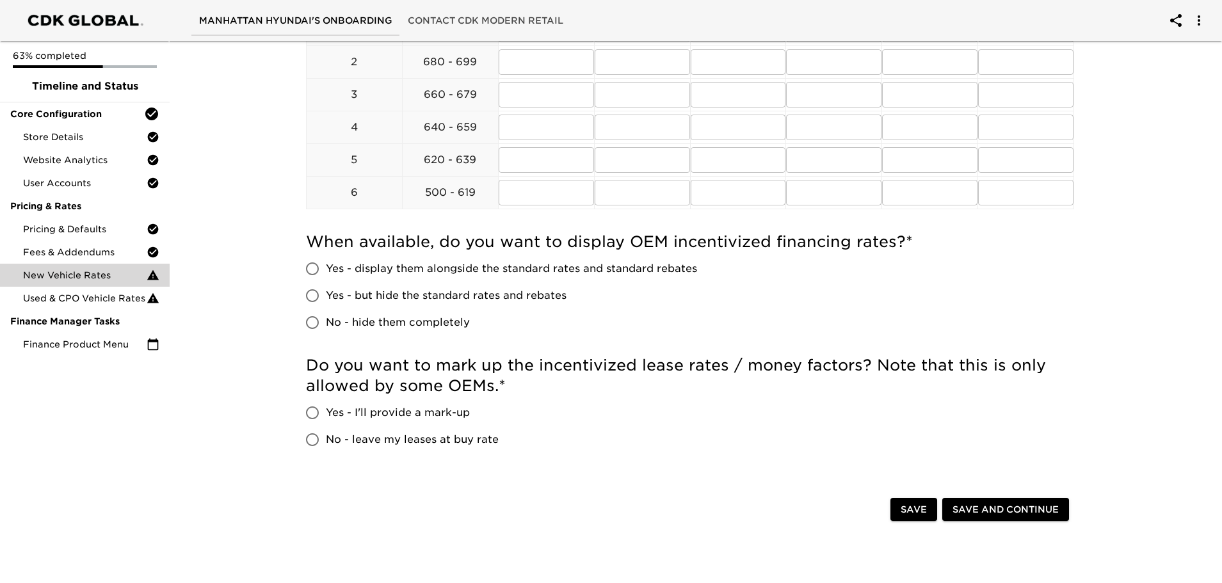
scroll to position [709, 0]
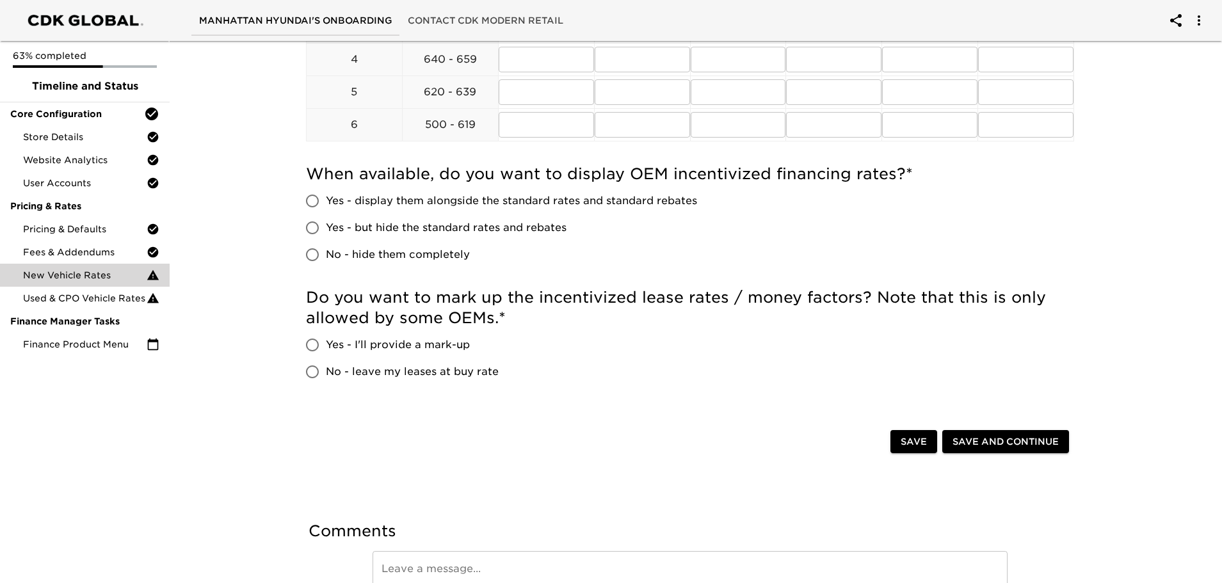
click at [321, 348] on input "Yes - I'll provide a mark-up" at bounding box center [312, 345] width 27 height 27
radio input "true"
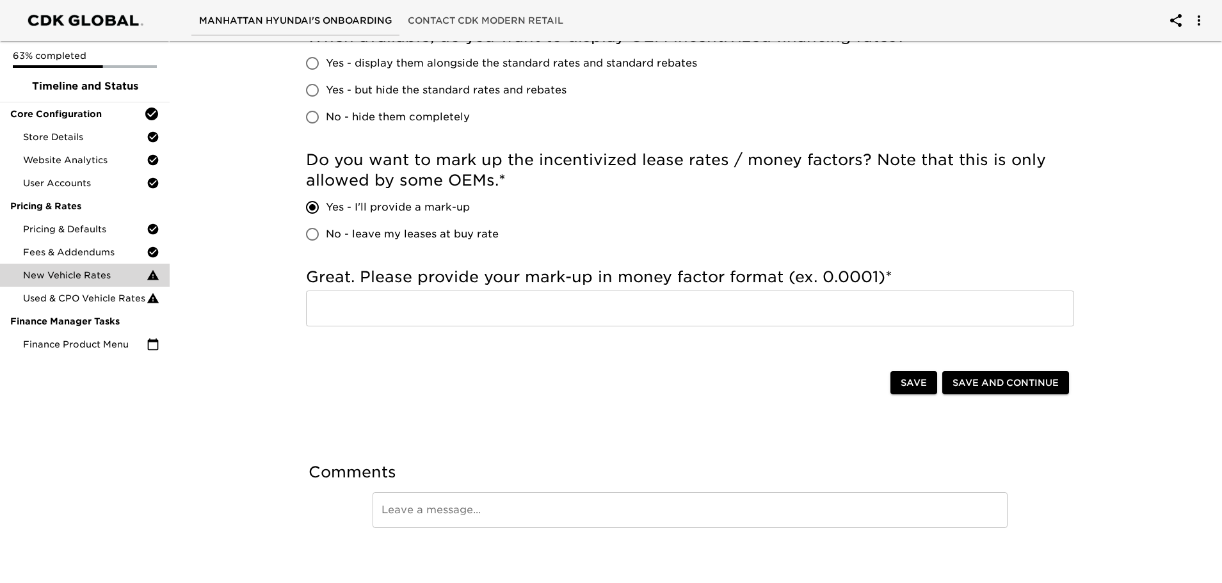
scroll to position [864, 0]
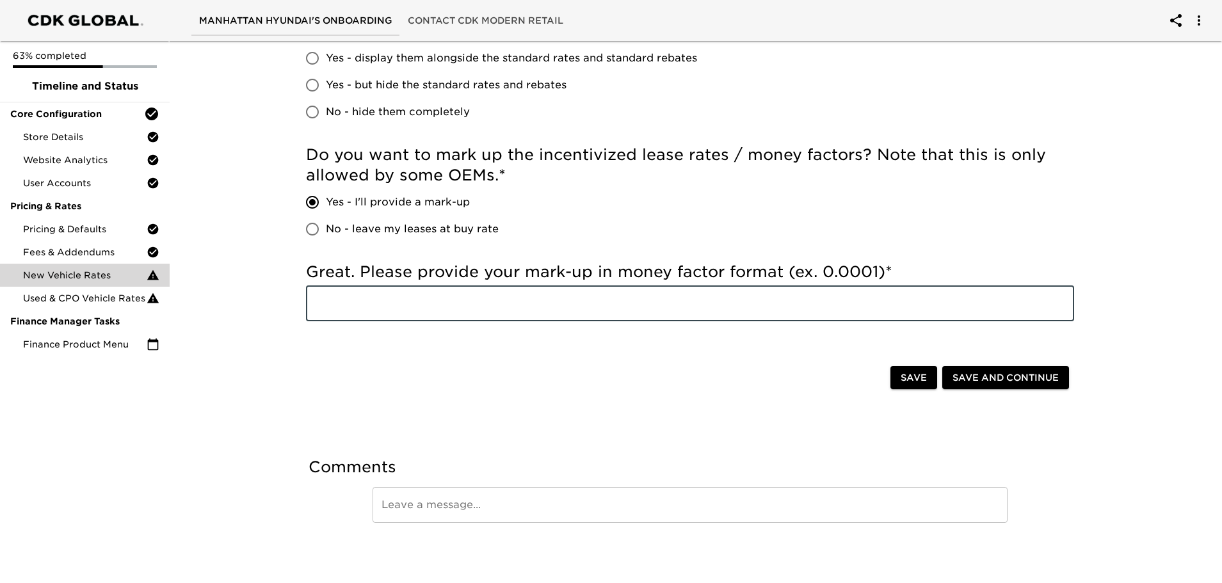
click at [551, 314] on input "text" at bounding box center [690, 303] width 768 height 36
type input ".0002"
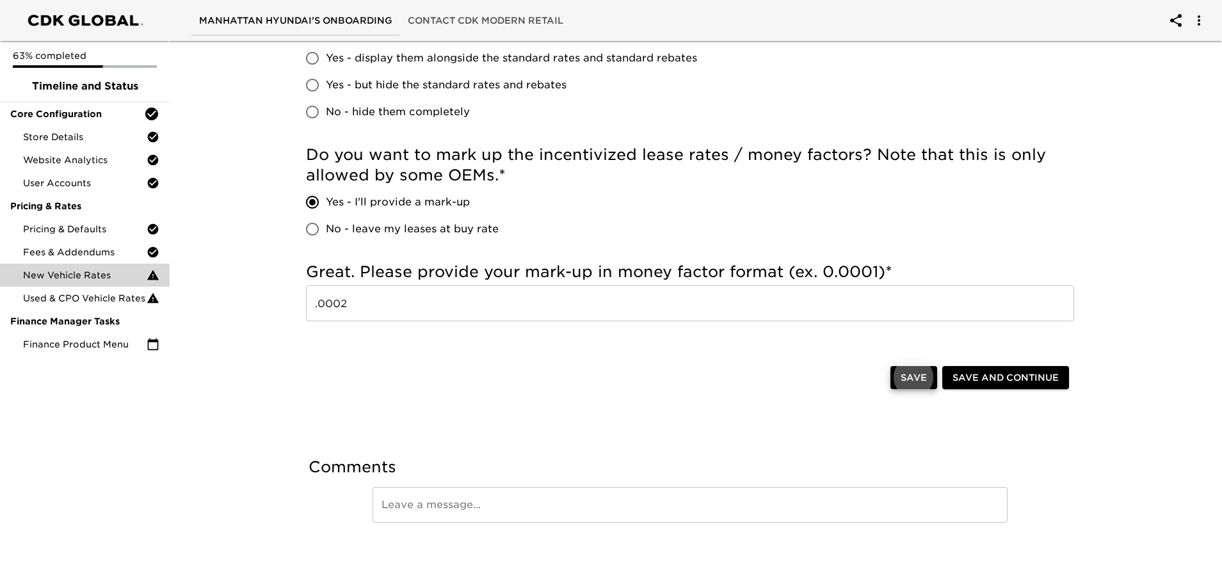
click at [549, 360] on div "Save Save and Continue" at bounding box center [690, 378] width 789 height 41
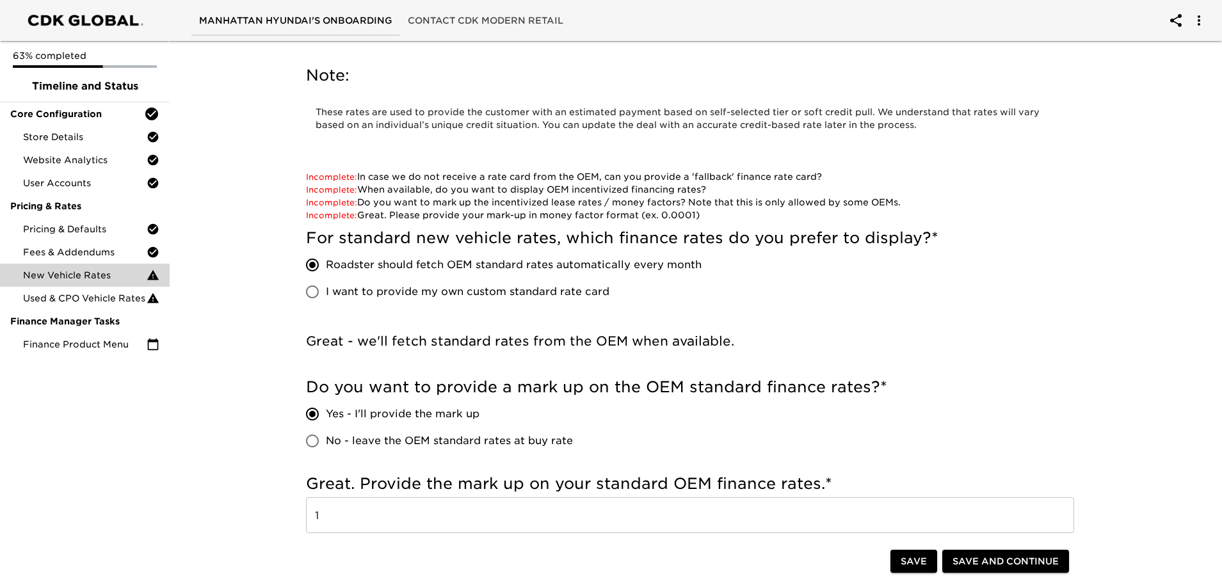
scroll to position [0, 0]
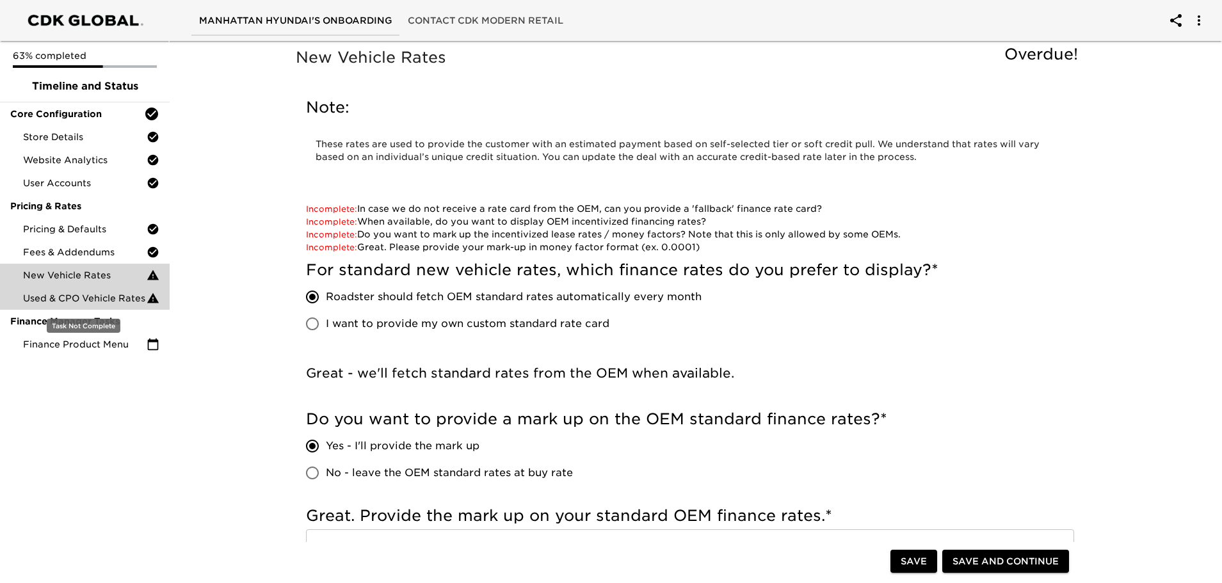
click at [69, 296] on span "Used & CPO Vehicle Rates" at bounding box center [85, 298] width 124 height 13
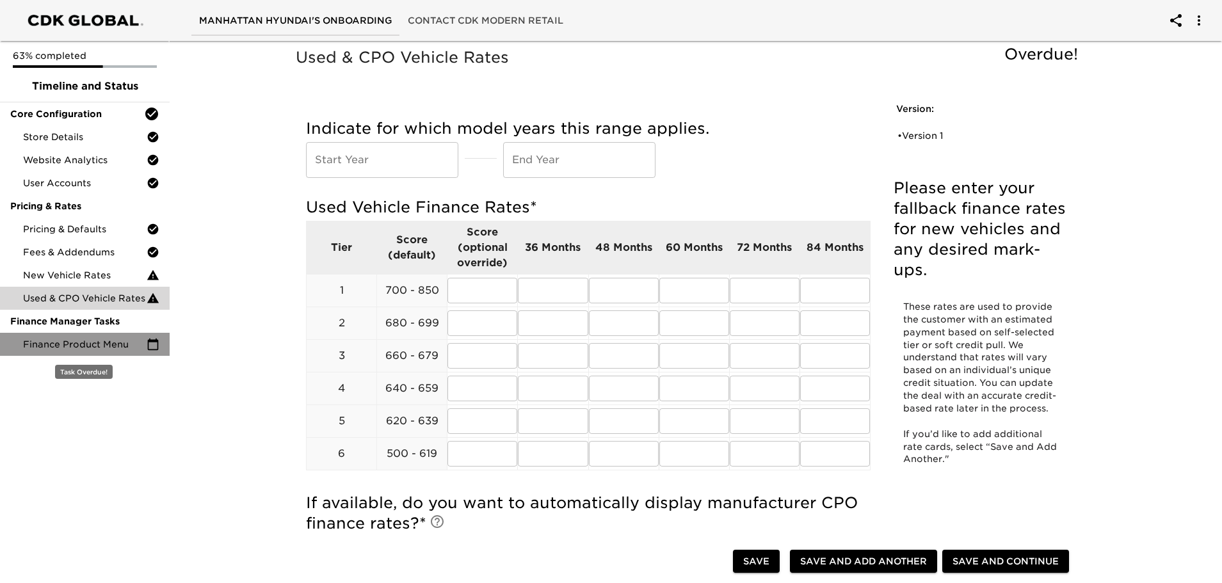
click at [90, 345] on span "Finance Product Menu" at bounding box center [85, 344] width 124 height 13
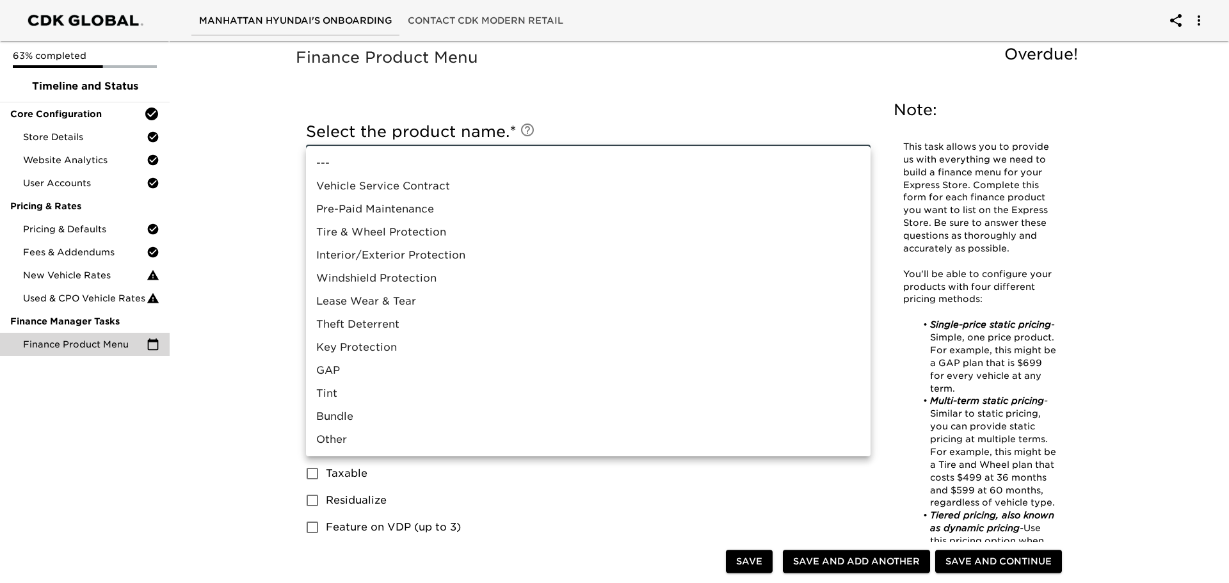
click at [332, 419] on li "Bundle" at bounding box center [588, 416] width 565 height 23
type input "Bundle"
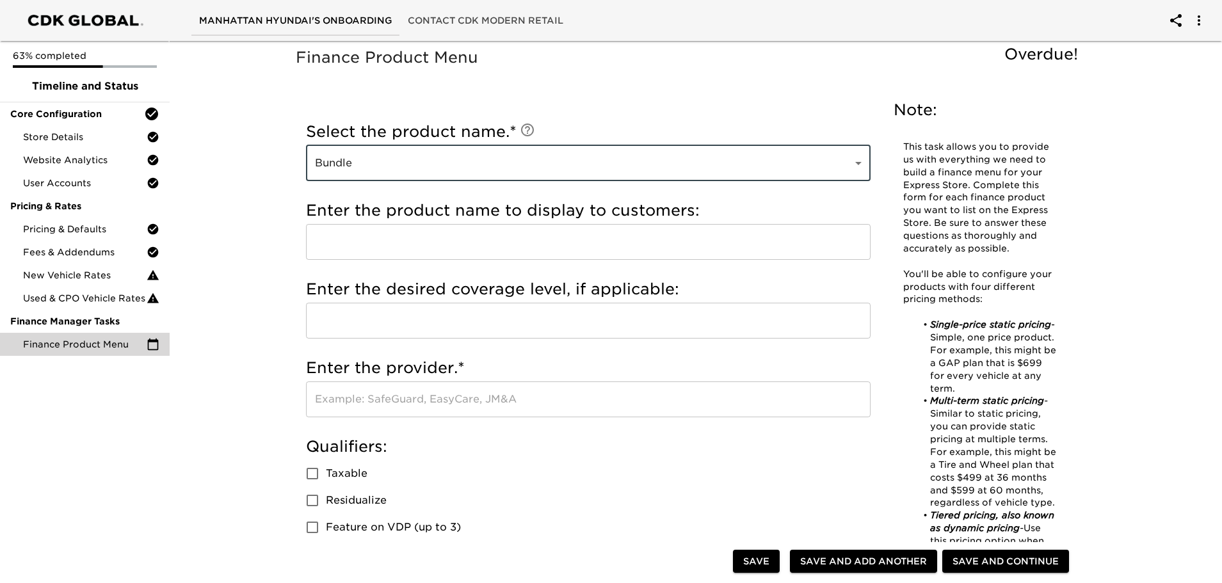
click at [474, 236] on input "text" at bounding box center [588, 242] width 565 height 36
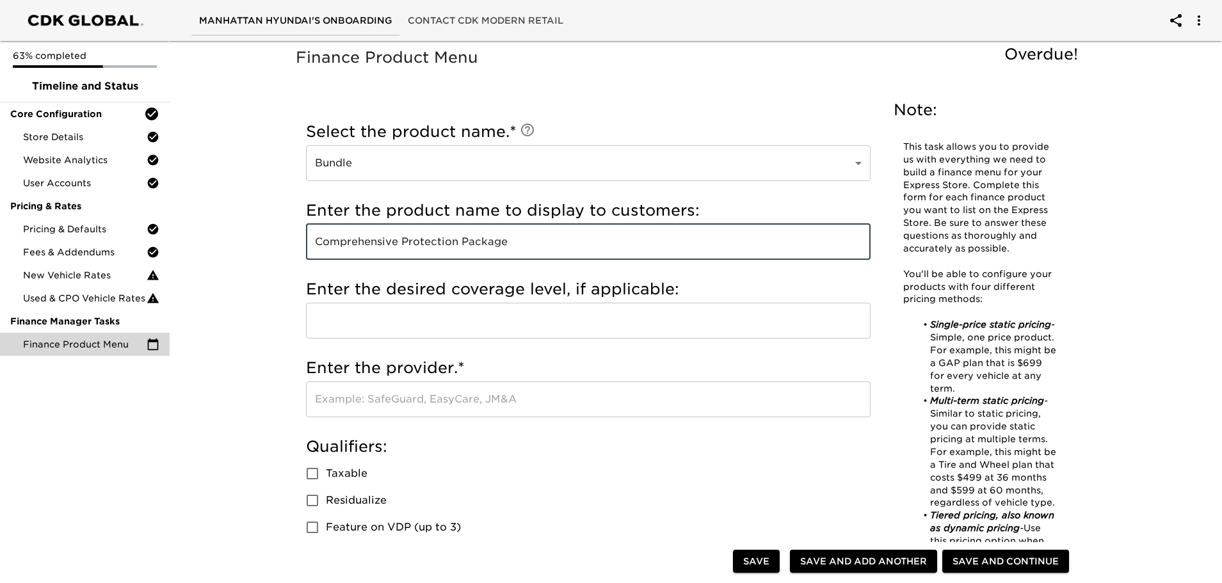
type input "Comprehensive Protection Package"
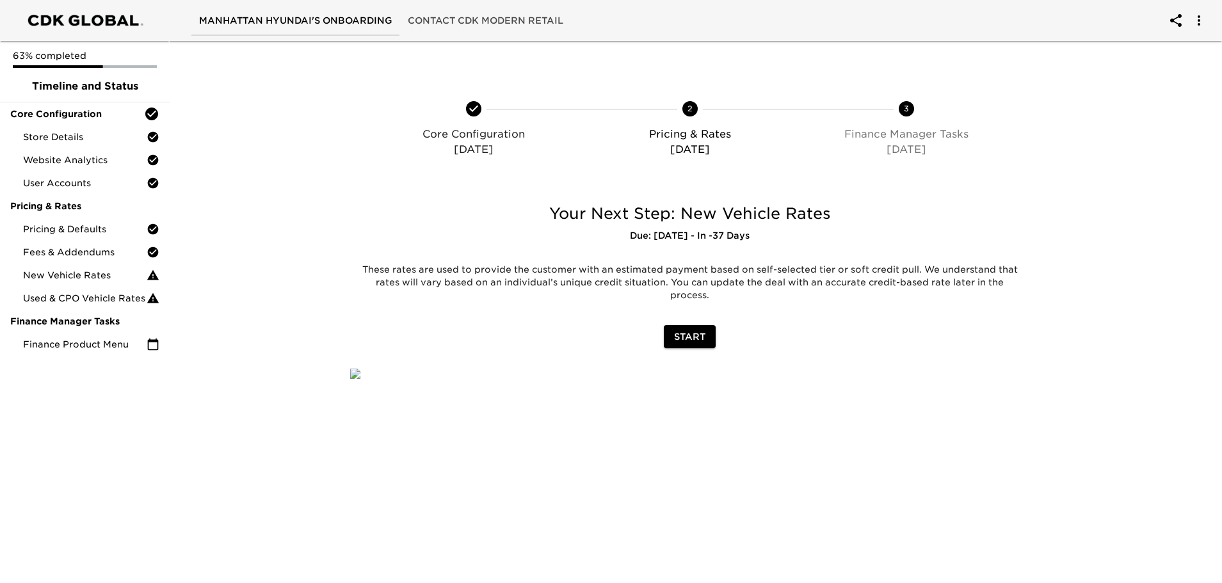
click at [682, 355] on div "Your Next Step: New Vehicle Rates Due: 08/25/25 - In -37 Days These rates are u…" at bounding box center [689, 273] width 705 height 165
click at [687, 337] on span "Start" at bounding box center [689, 337] width 31 height 16
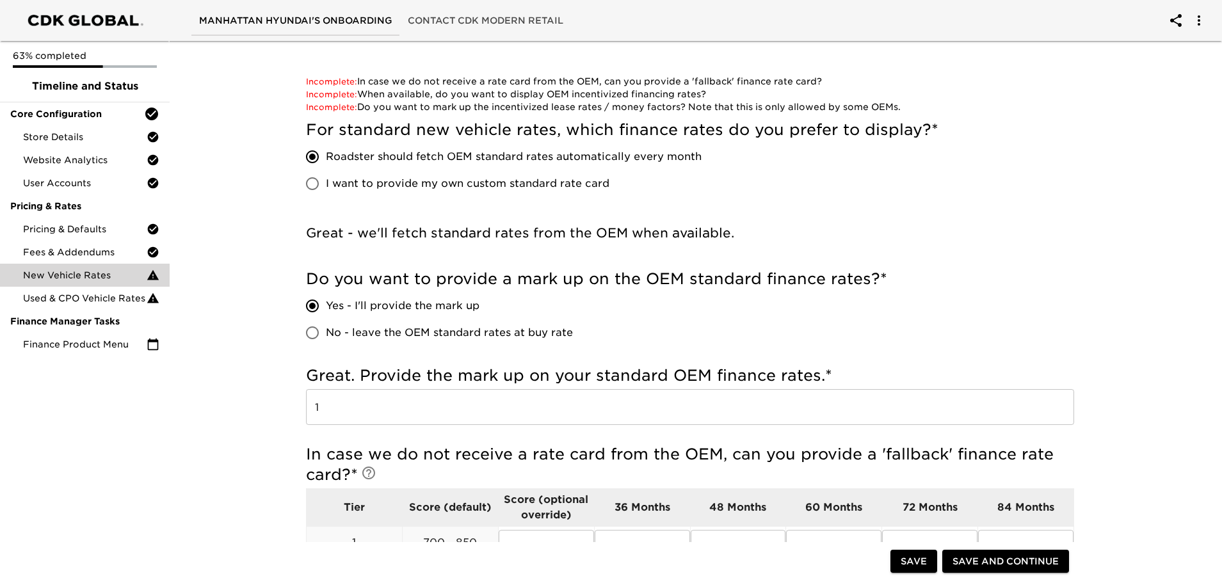
scroll to position [128, 0]
click at [314, 333] on input "No - leave the OEM standard rates at buy rate" at bounding box center [312, 332] width 27 height 27
radio input "true"
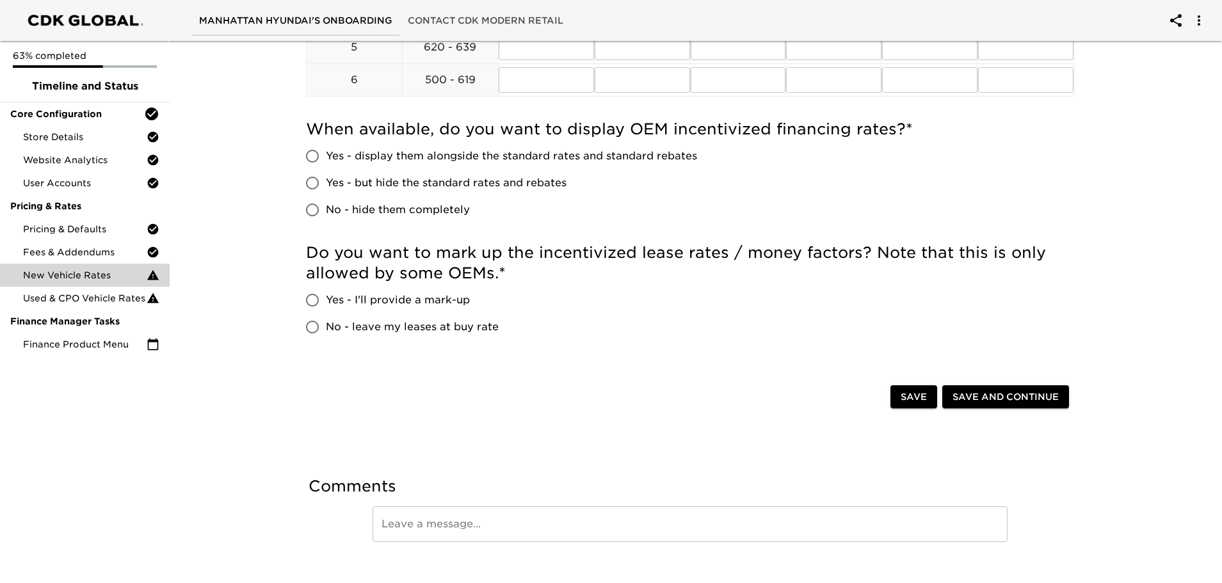
scroll to position [694, 0]
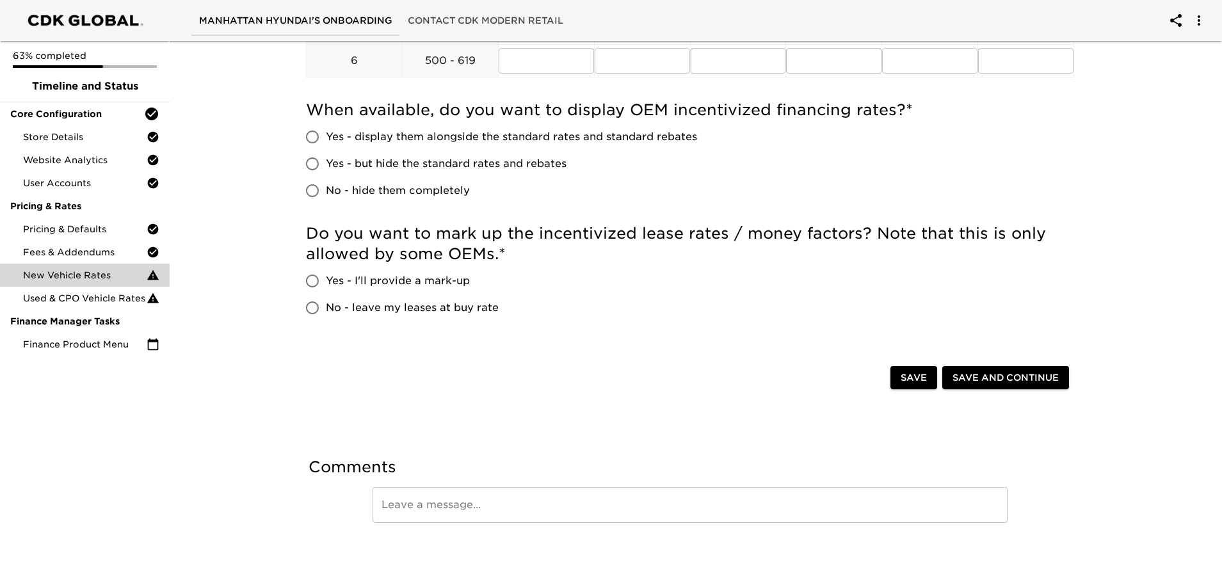
click at [379, 161] on span "Yes - but hide the standard rates and rebates" at bounding box center [446, 163] width 241 height 15
click at [326, 161] on input "Yes - but hide the standard rates and rebates" at bounding box center [312, 163] width 27 height 27
radio input "true"
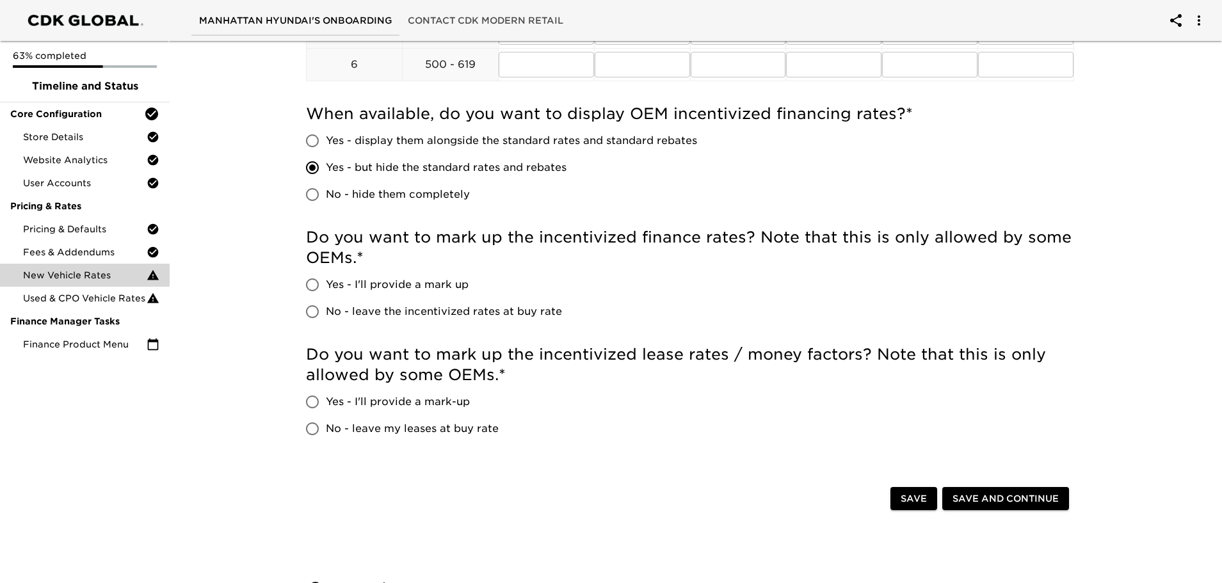
scroll to position [707, 0]
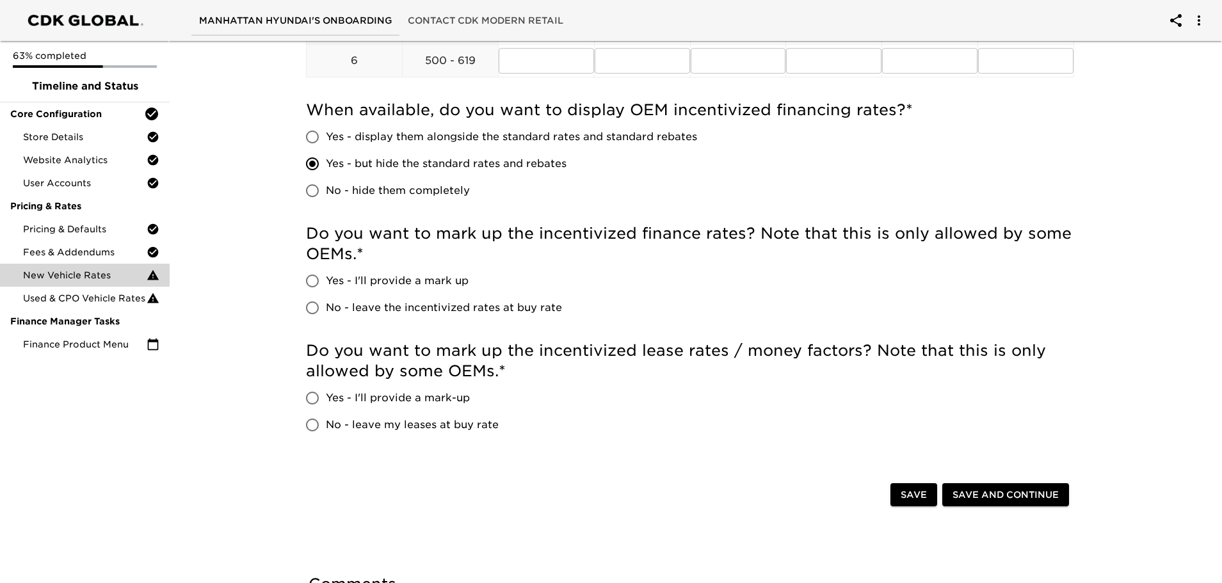
click at [341, 283] on span "Yes - I'll provide a mark up" at bounding box center [397, 280] width 143 height 15
click at [326, 283] on input "Yes - I'll provide a mark up" at bounding box center [312, 281] width 27 height 27
radio input "true"
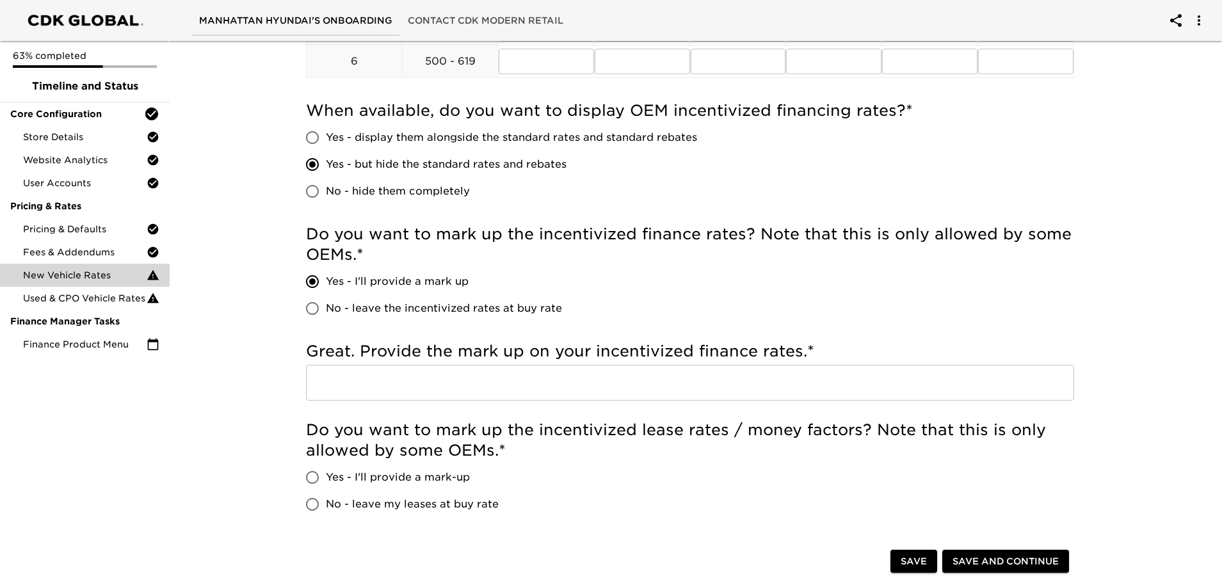
scroll to position [719, 0]
click at [323, 305] on input "No - leave the incentivized rates at buy rate" at bounding box center [312, 307] width 27 height 27
radio input "true"
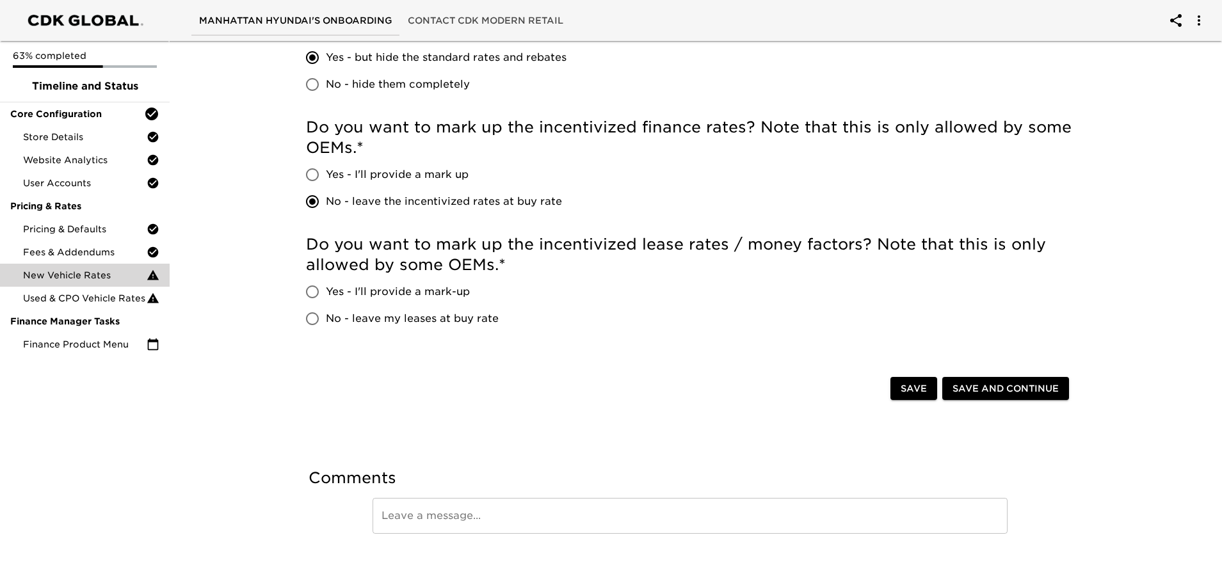
scroll to position [824, 0]
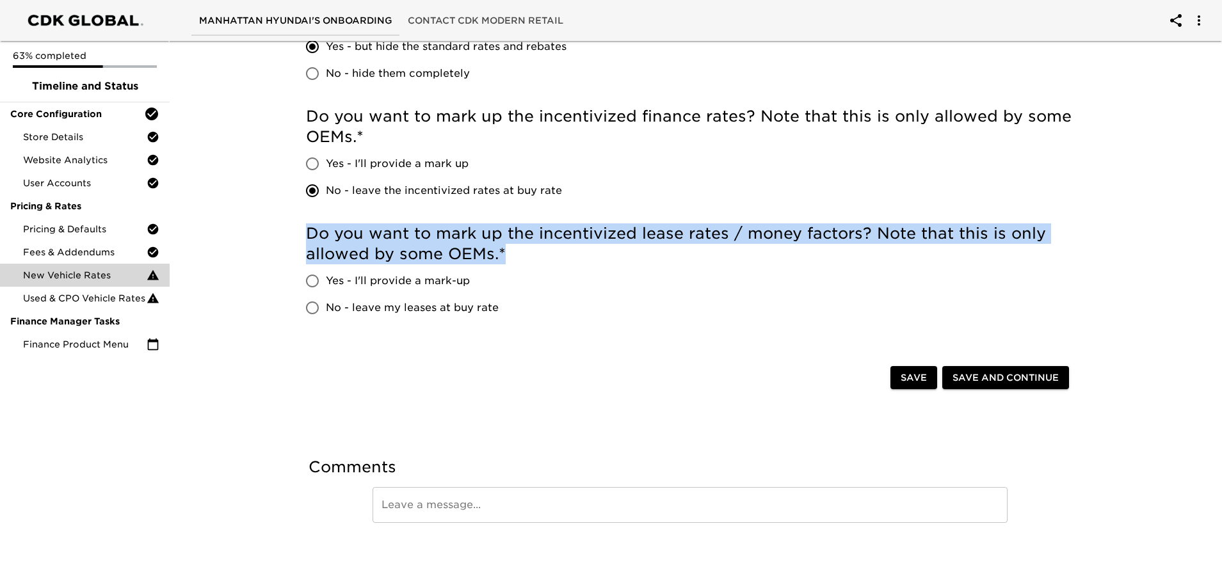
drag, startPoint x: 311, startPoint y: 230, endPoint x: 536, endPoint y: 252, distance: 225.8
click at [536, 252] on h5 "Do you want to mark up the incentivized lease rates / money factors? Note that …" at bounding box center [690, 243] width 768 height 41
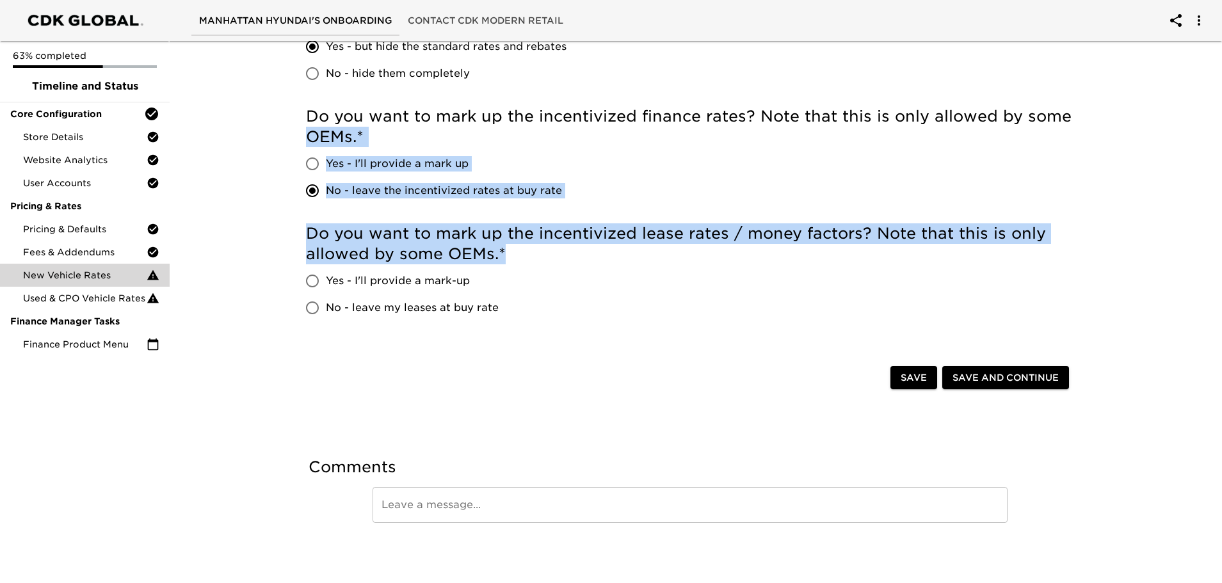
drag, startPoint x: 519, startPoint y: 250, endPoint x: 257, endPoint y: 136, distance: 285.8
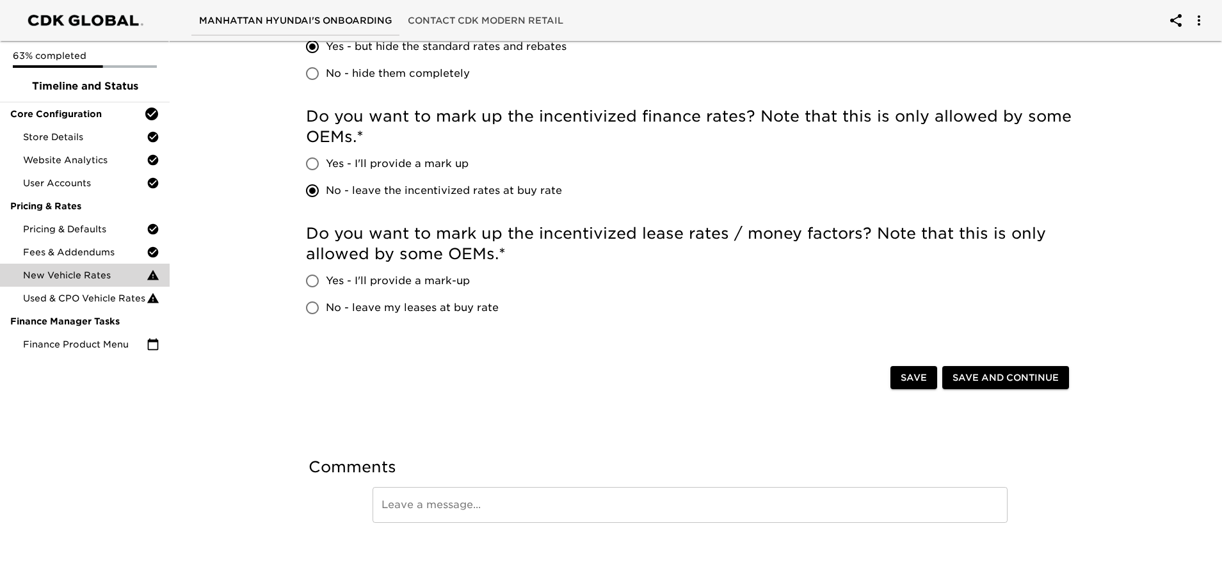
click at [914, 380] on span "Save" at bounding box center [914, 378] width 26 height 16
click at [360, 309] on span "No - leave my leases at buy rate" at bounding box center [412, 307] width 173 height 15
click at [326, 309] on input "No - leave my leases at buy rate" at bounding box center [312, 307] width 27 height 27
radio input "true"
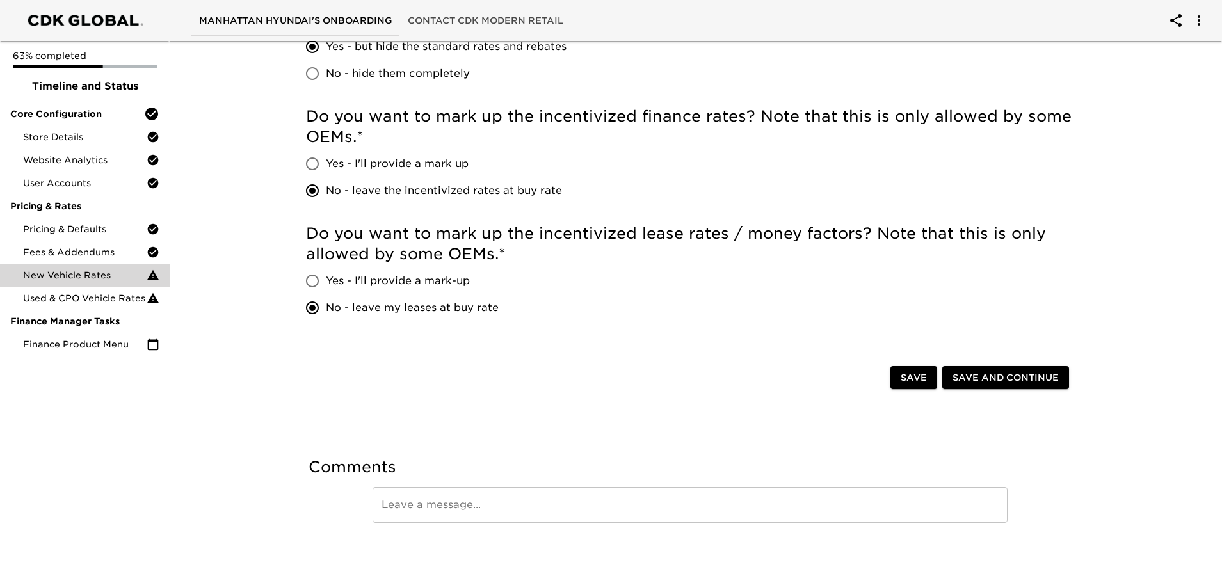
drag, startPoint x: 914, startPoint y: 383, endPoint x: 800, endPoint y: 355, distance: 117.4
click at [913, 383] on span "Save" at bounding box center [914, 378] width 26 height 16
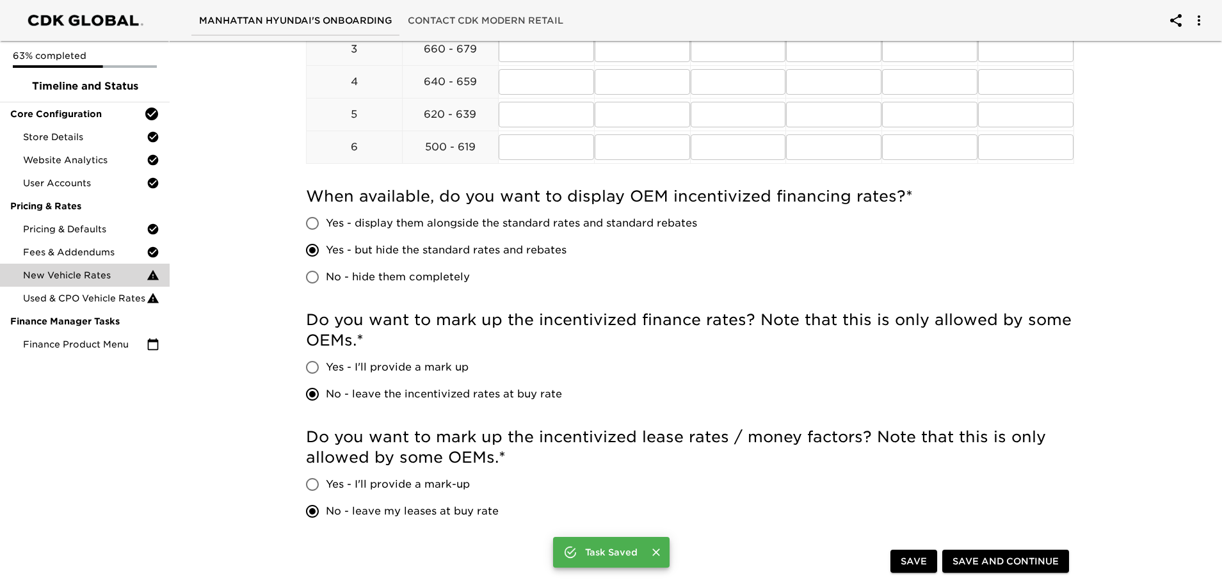
scroll to position [734, 0]
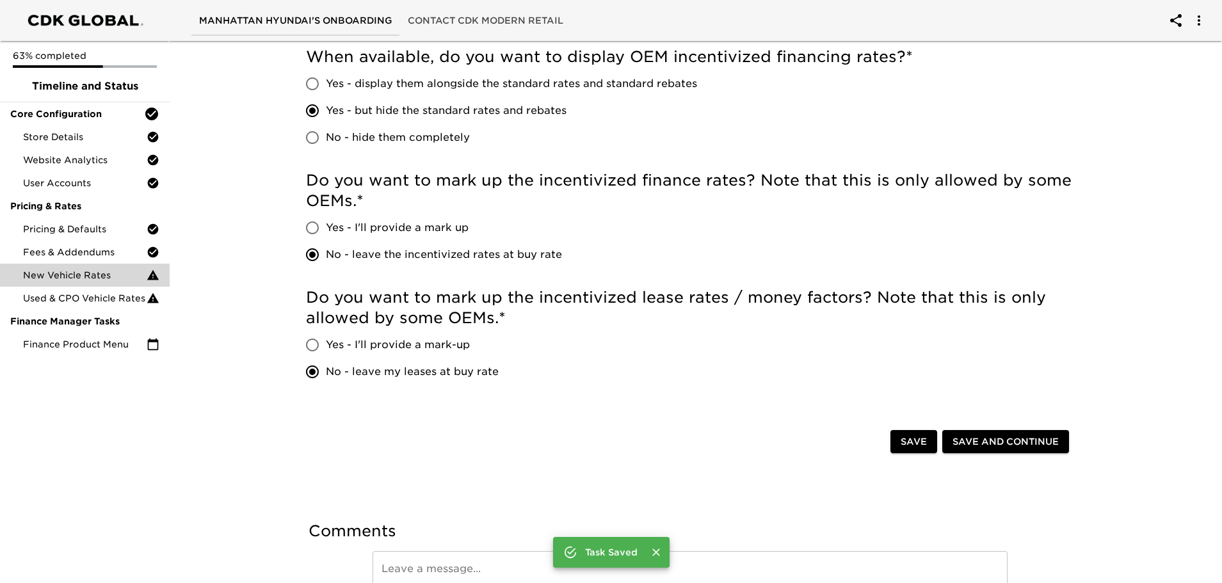
click at [371, 138] on span "No - hide them completely" at bounding box center [398, 137] width 144 height 15
click at [326, 138] on input "No - hide them completely" at bounding box center [312, 137] width 27 height 27
radio input "true"
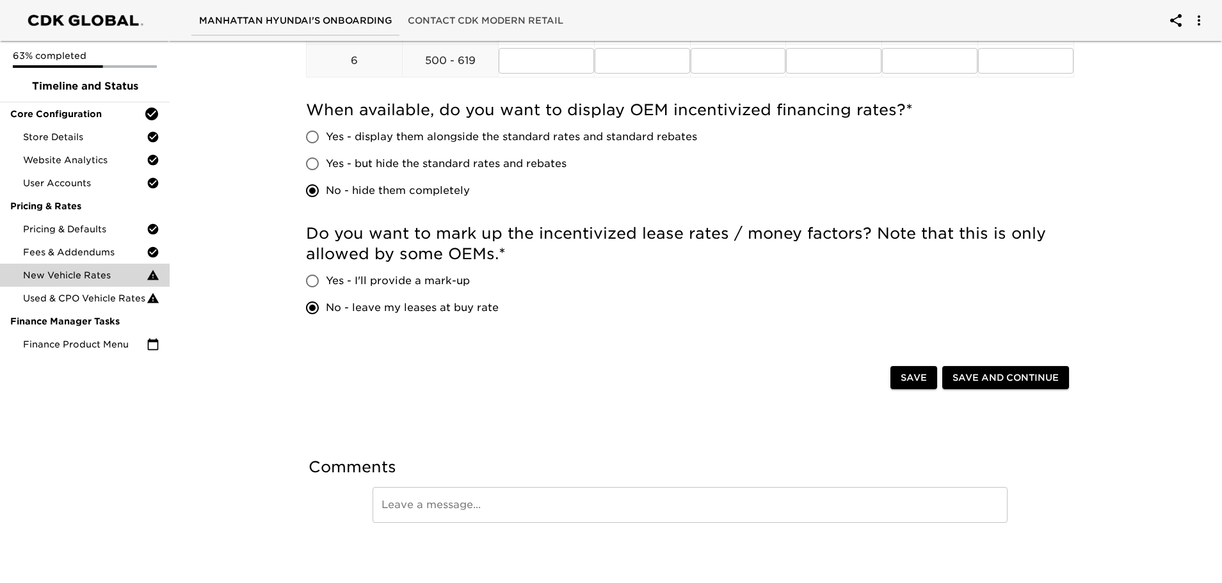
scroll to position [681, 0]
click at [909, 379] on span "Save" at bounding box center [914, 378] width 26 height 16
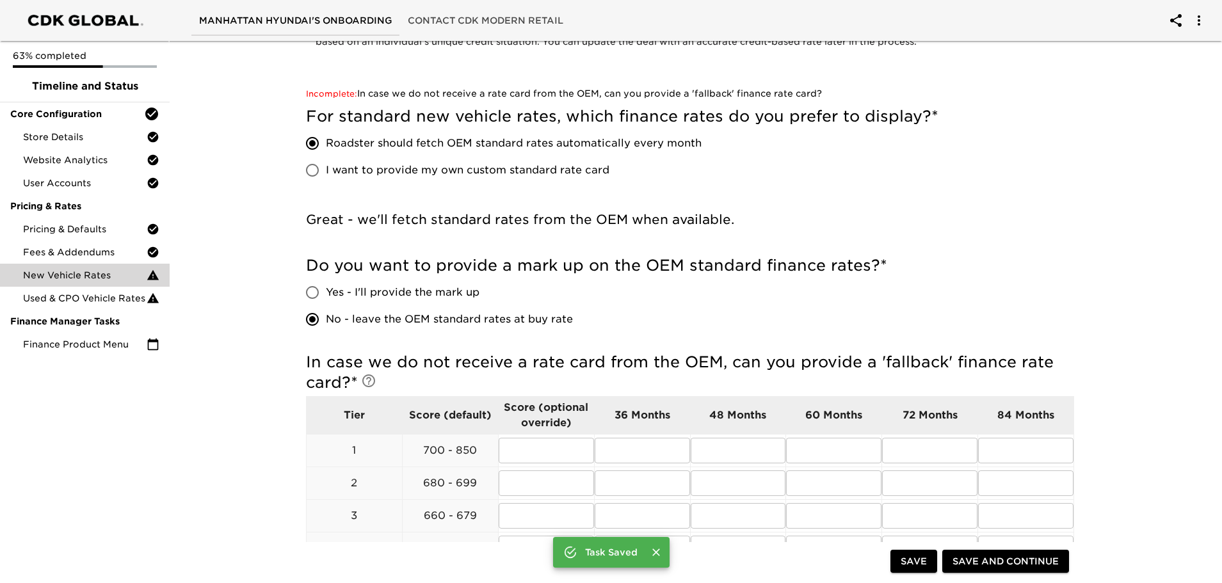
scroll to position [0, 0]
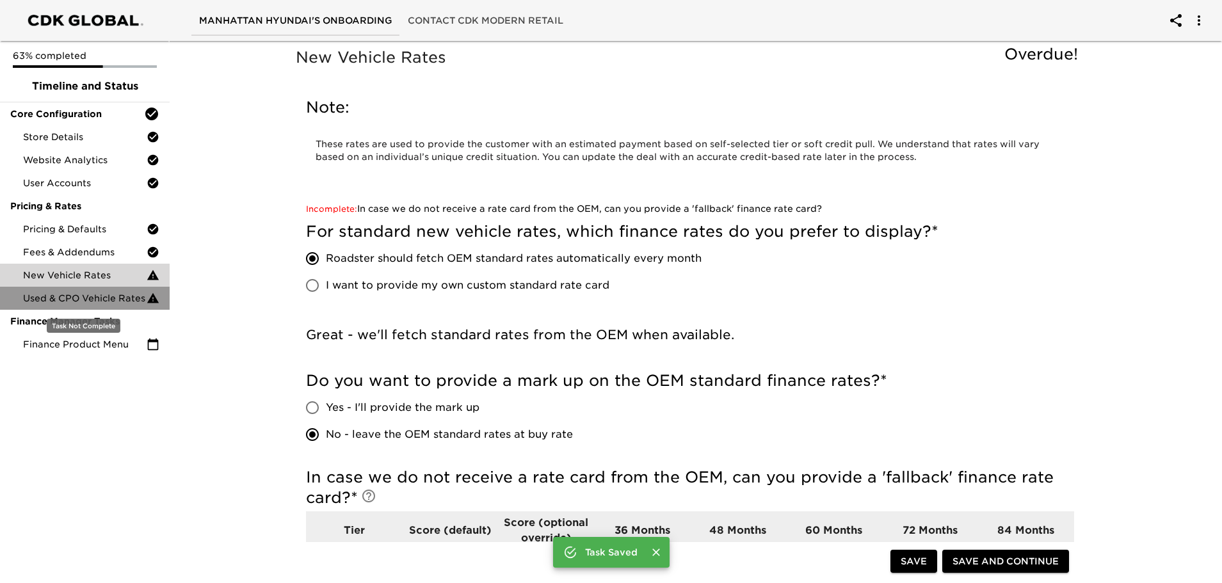
click at [77, 296] on span "Used & CPO Vehicle Rates" at bounding box center [85, 298] width 124 height 13
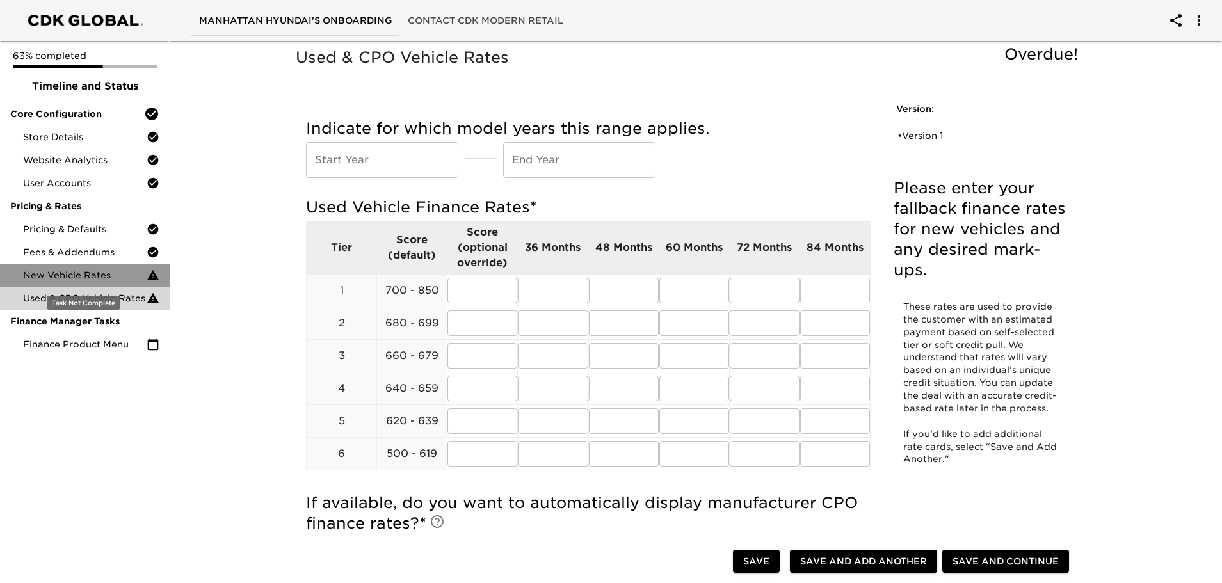
click at [85, 280] on span "New Vehicle Rates" at bounding box center [85, 275] width 124 height 13
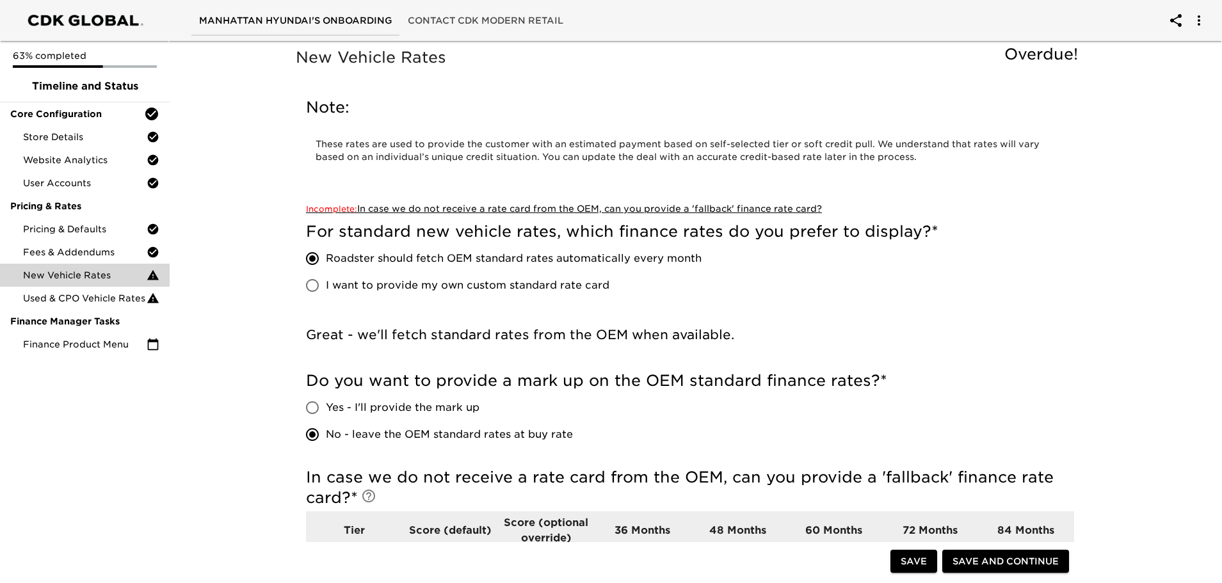
click at [424, 209] on link "Incomplete: In case we do not receive a rate card from the OEM, can you provide…" at bounding box center [564, 209] width 516 height 10
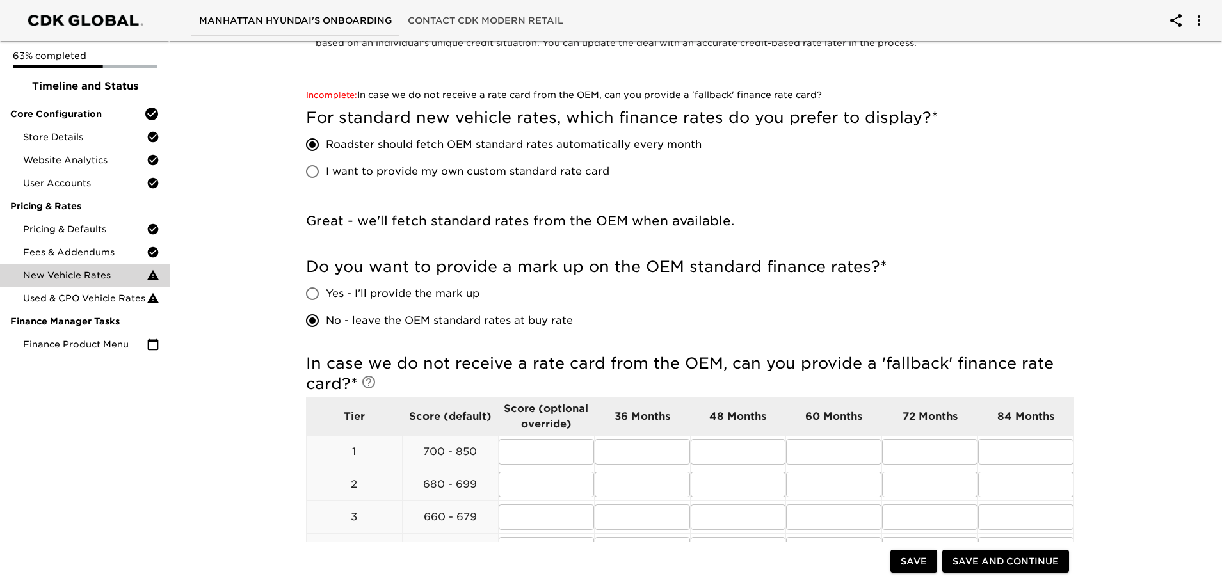
scroll to position [128, 0]
